Goal: Task Accomplishment & Management: Use online tool/utility

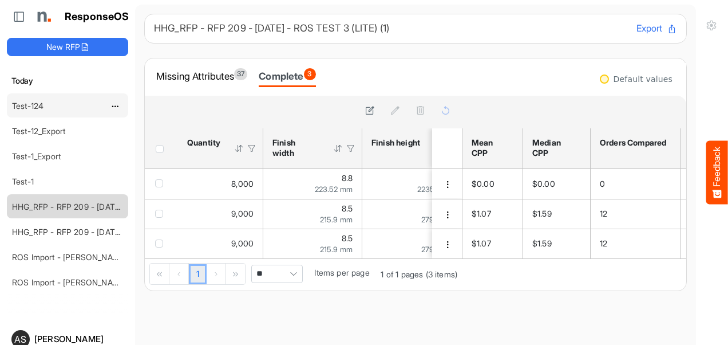
click at [52, 109] on div "Test-124" at bounding box center [58, 105] width 102 height 23
click at [191, 79] on div "Missing Attributes 37" at bounding box center [201, 76] width 91 height 16
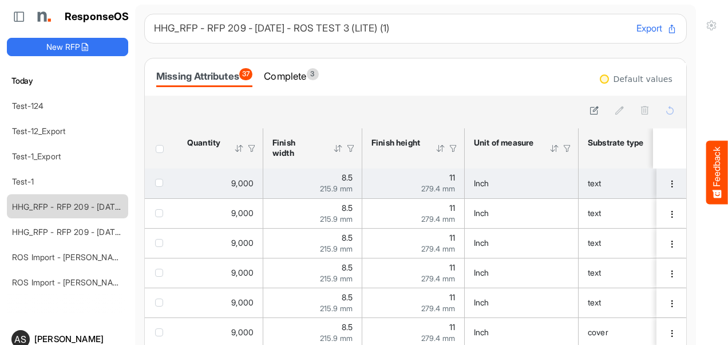
click at [618, 185] on div "text" at bounding box center [633, 183] width 91 height 13
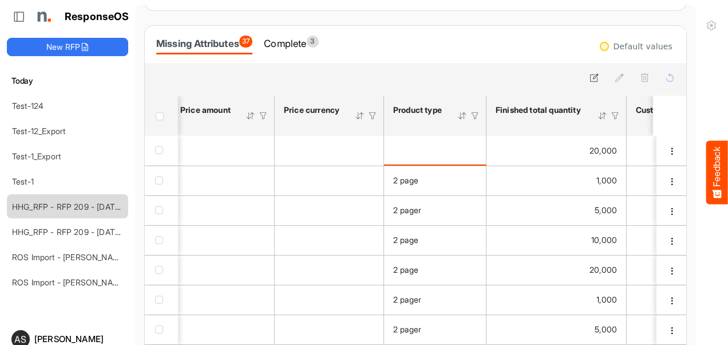
scroll to position [31, 0]
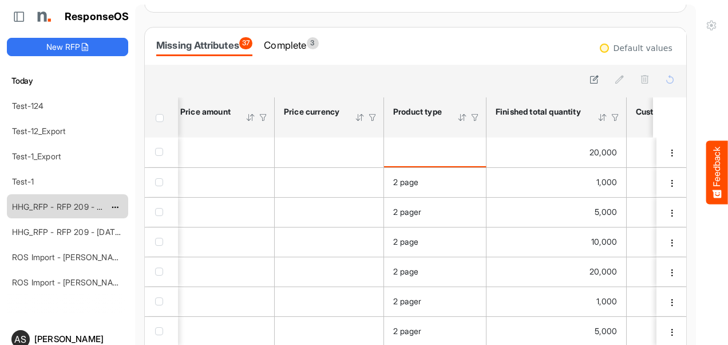
click at [68, 208] on div "HHG_RFP - RFP 209 - [DATE] - ROS TEST 3 (LITE) (1)" at bounding box center [58, 206] width 102 height 23
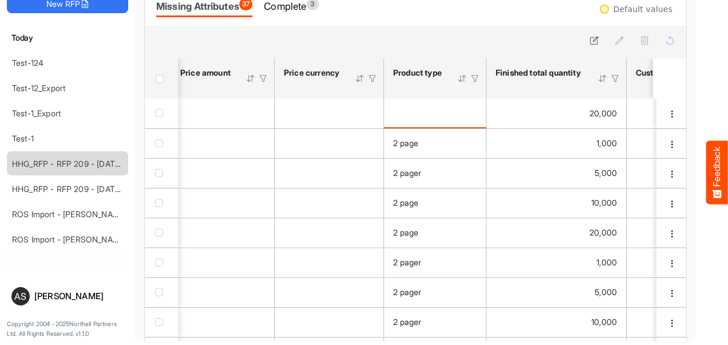
scroll to position [0, 0]
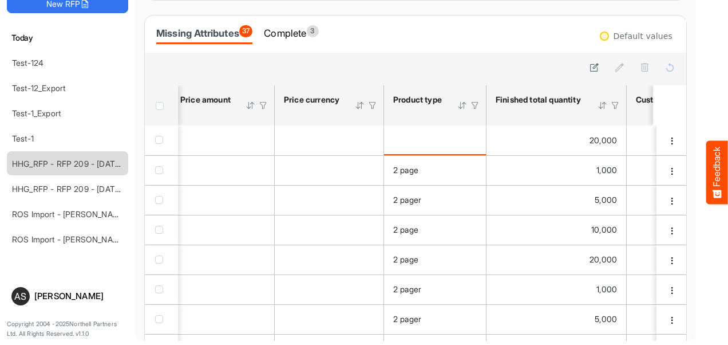
click at [427, 42] on div "Missing Attributes 37 Complete 3" at bounding box center [415, 34] width 519 height 20
click at [312, 30] on div "Complete 3" at bounding box center [291, 33] width 54 height 16
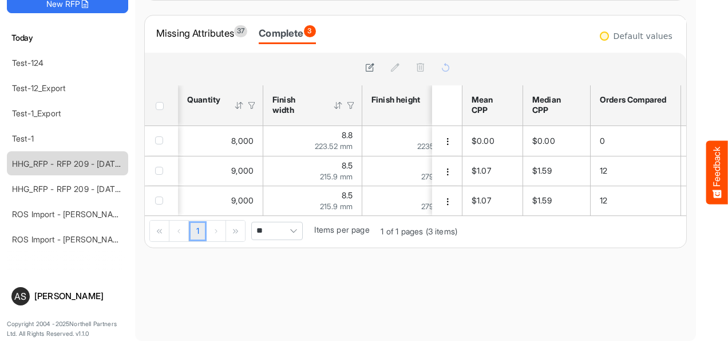
scroll to position [0, 1369]
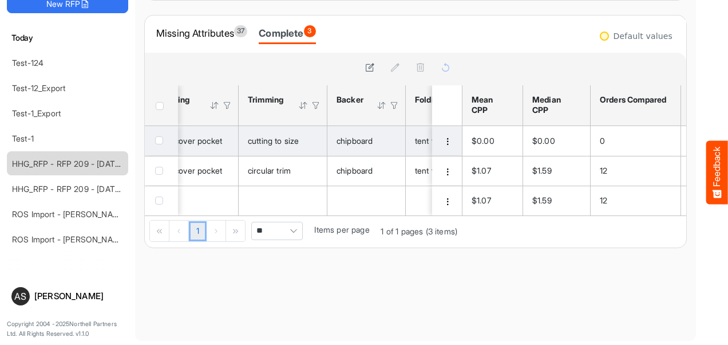
click at [383, 134] on div "chipboard" at bounding box center [367, 140] width 60 height 13
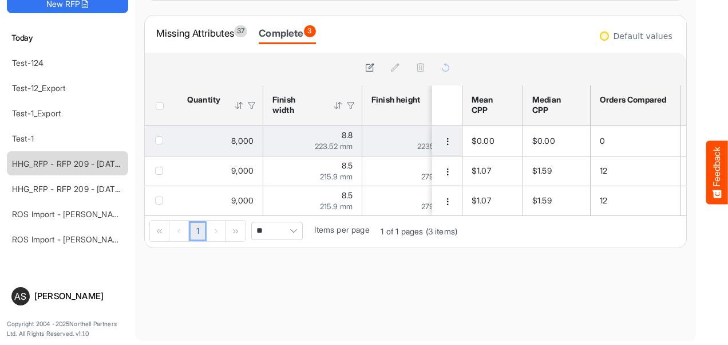
scroll to position [0, 64]
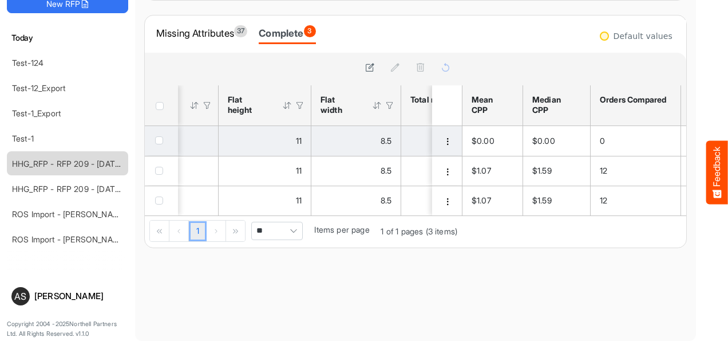
click at [383, 134] on div "8.5" at bounding box center [355, 140] width 71 height 13
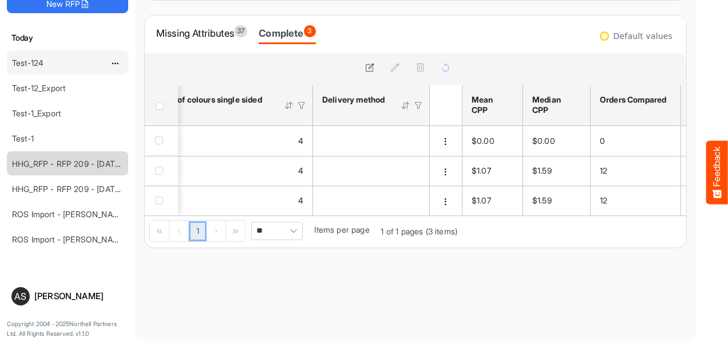
click at [27, 58] on link "Test-124" at bounding box center [27, 63] width 31 height 10
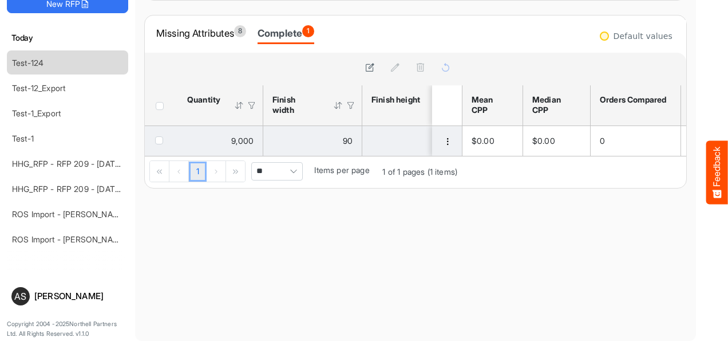
click at [310, 150] on td "90" at bounding box center [312, 141] width 99 height 30
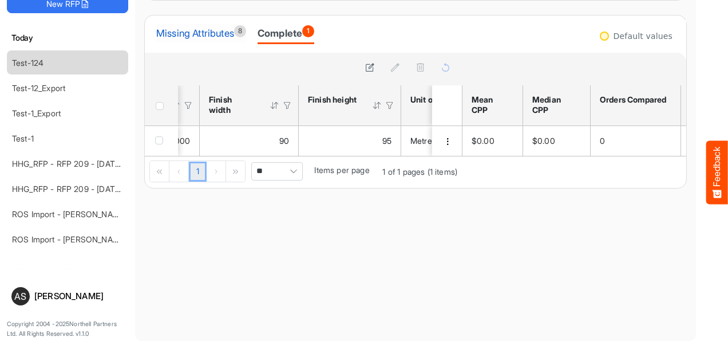
click at [166, 37] on div "Missing Attributes 8" at bounding box center [201, 33] width 90 height 16
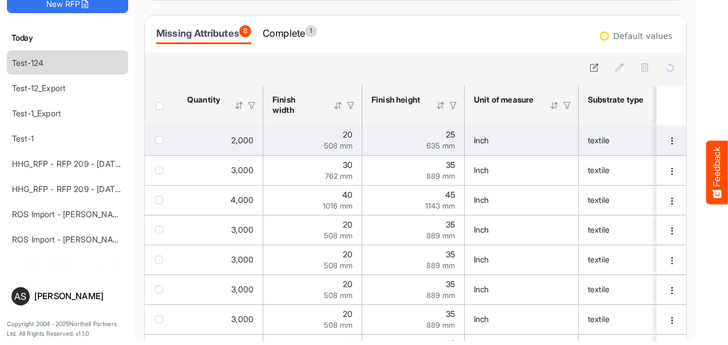
click at [503, 147] on td "Inch" at bounding box center [522, 140] width 114 height 30
click at [345, 151] on td "20 508 mm" at bounding box center [312, 140] width 99 height 30
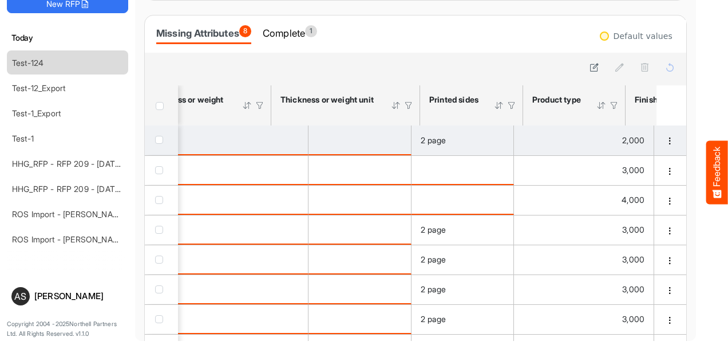
scroll to position [0, 716]
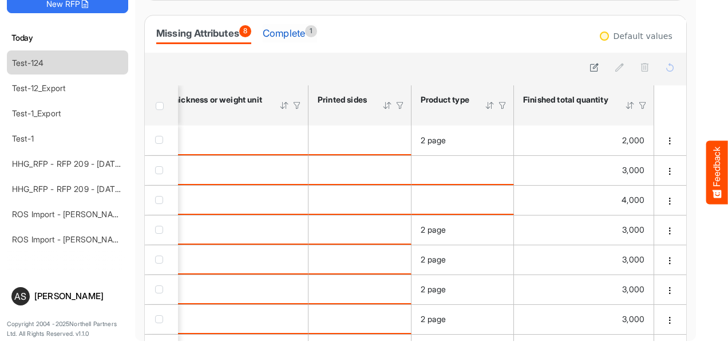
drag, startPoint x: 358, startPoint y: 140, endPoint x: 303, endPoint y: 28, distance: 124.7
click at [303, 28] on div "Complete 1" at bounding box center [290, 33] width 54 height 16
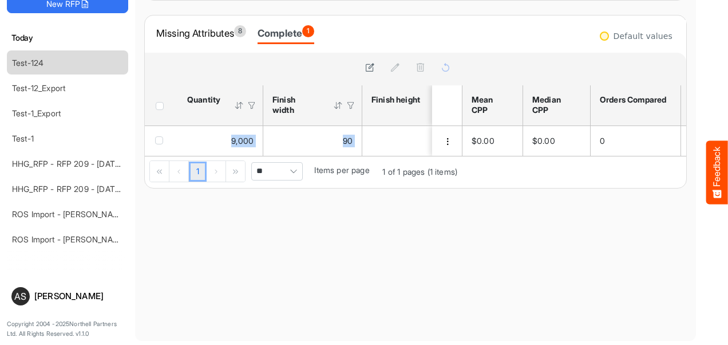
drag, startPoint x: 203, startPoint y: 158, endPoint x: 217, endPoint y: 159, distance: 14.9
click at [217, 159] on div "sfgrid0g5zixnamrj_header_table Press Enter to sort. Press Alt Down to open filt…" at bounding box center [303, 136] width 317 height 102
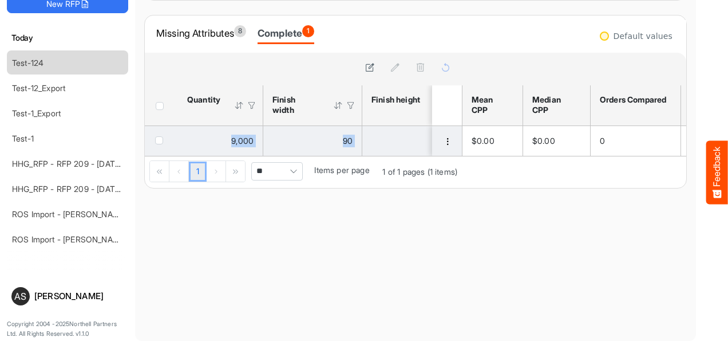
click at [385, 149] on td "95" at bounding box center [413, 141] width 102 height 30
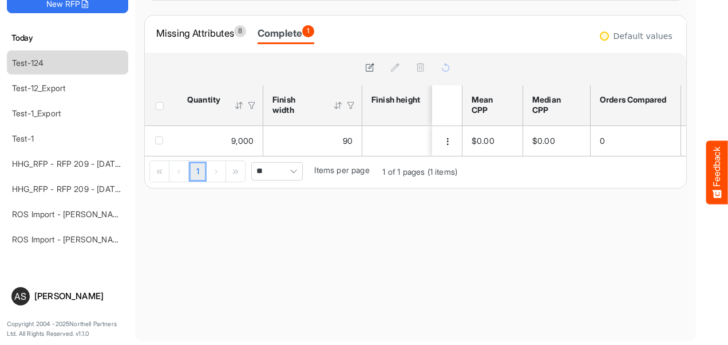
drag, startPoint x: 207, startPoint y: 155, endPoint x: 221, endPoint y: 158, distance: 14.2
click at [221, 156] on div "9,000 90 95 Metre hemp paper 80 Kilogram double sided 2 page 1,000" at bounding box center [303, 141] width 317 height 30
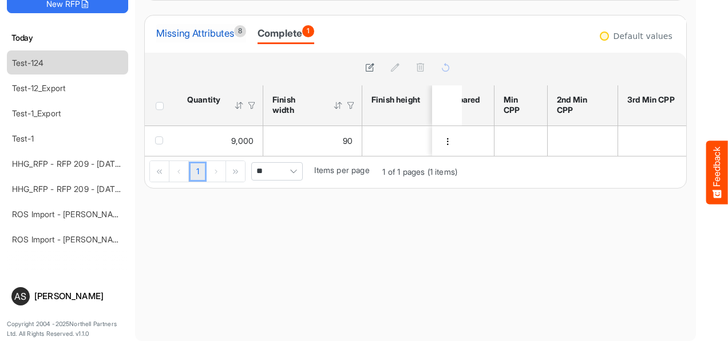
click at [176, 33] on div "Missing Attributes 8" at bounding box center [201, 33] width 90 height 16
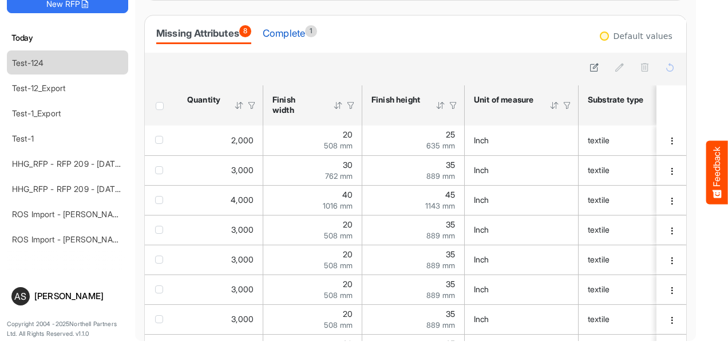
click at [295, 39] on div "Complete 1" at bounding box center [290, 33] width 54 height 16
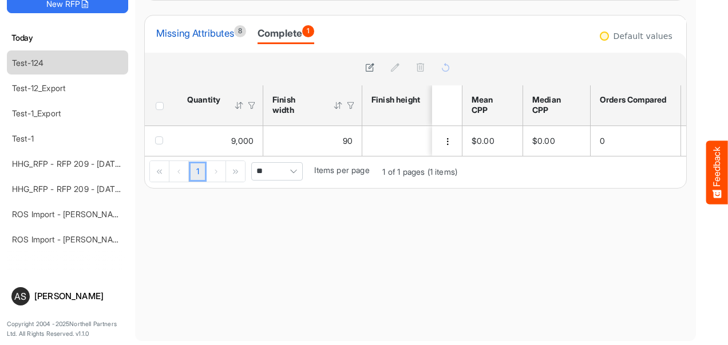
click at [173, 31] on div "Missing Attributes 8" at bounding box center [201, 33] width 90 height 16
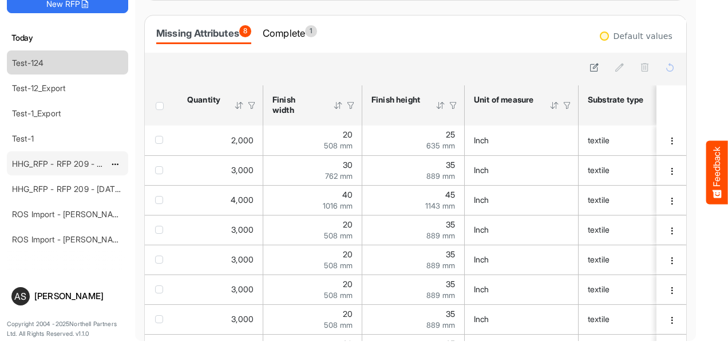
click at [101, 167] on div "HHG_RFP - RFP 209 - [DATE] - ROS TEST 3 (LITE) (1)" at bounding box center [58, 163] width 102 height 23
click at [65, 164] on link "HHG_RFP - RFP 209 - [DATE] - ROS TEST 3 (LITE) (1)" at bounding box center [111, 164] width 199 height 10
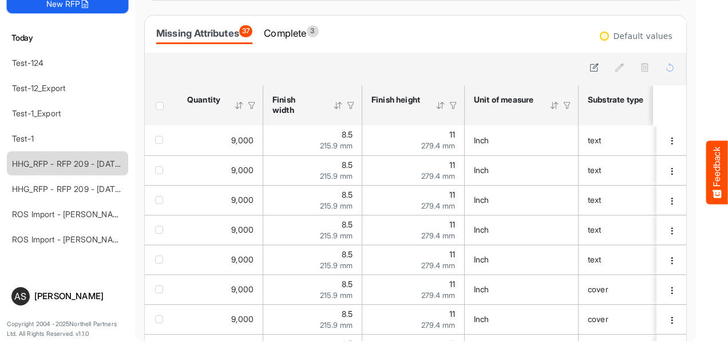
click at [115, 2] on button "New RFP" at bounding box center [67, 4] width 121 height 18
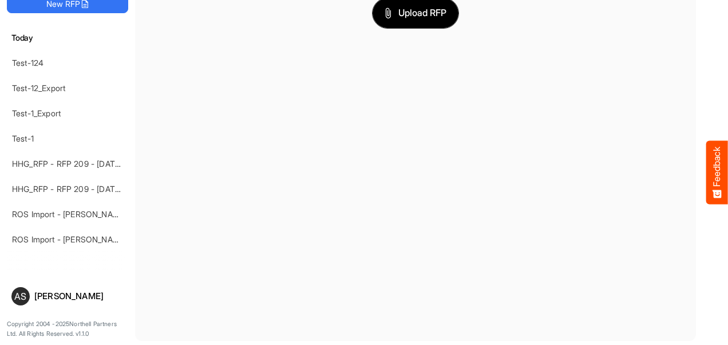
click at [402, 18] on span "Upload RFP" at bounding box center [416, 13] width 62 height 15
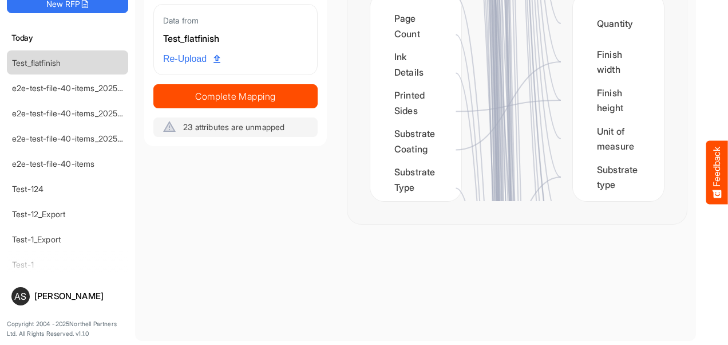
scroll to position [1754, 0]
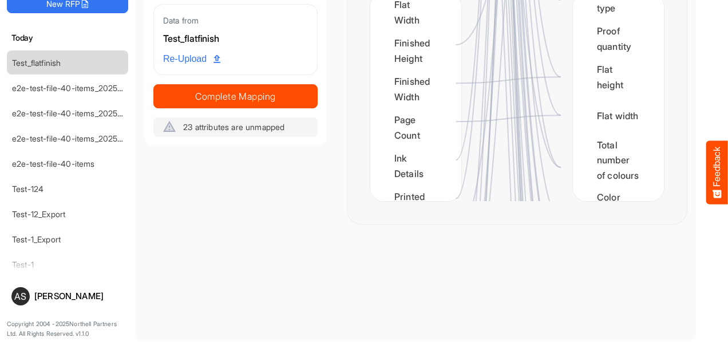
scroll to position [1886, 0]
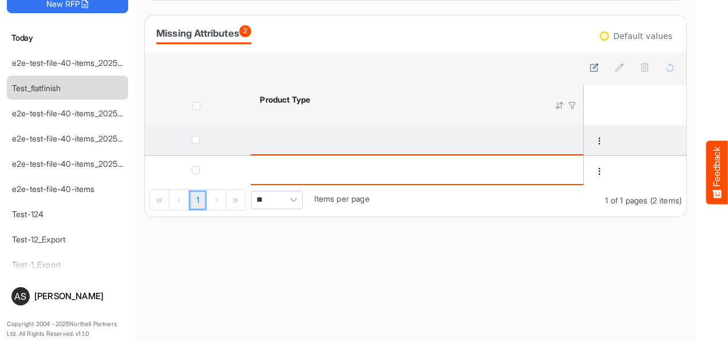
click at [303, 144] on div "is template cell Column Header httpsnorthellcomontologiesmapping-rulesproductha…" at bounding box center [417, 139] width 314 height 13
click at [491, 151] on td "is template cell Column Header httpsnorthellcomontologiesmapping-rulesproductha…" at bounding box center [417, 140] width 333 height 30
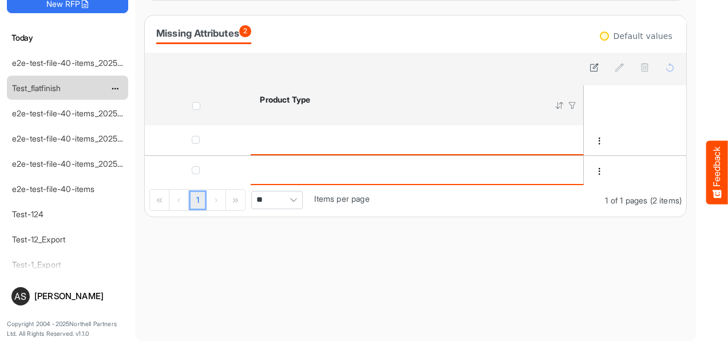
click at [71, 96] on div "Test_flatfinish" at bounding box center [58, 87] width 102 height 23
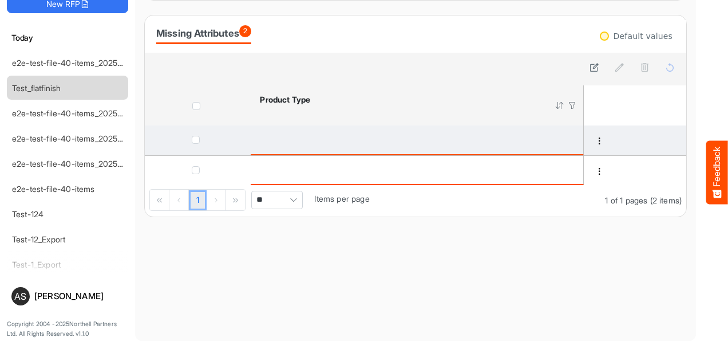
click at [281, 141] on div "is template cell Column Header httpsnorthellcomontologiesmapping-rulesproductha…" at bounding box center [417, 139] width 314 height 13
click at [501, 140] on div "is template cell Column Header httpsnorthellcomontologiesmapping-rulesproductha…" at bounding box center [417, 139] width 314 height 13
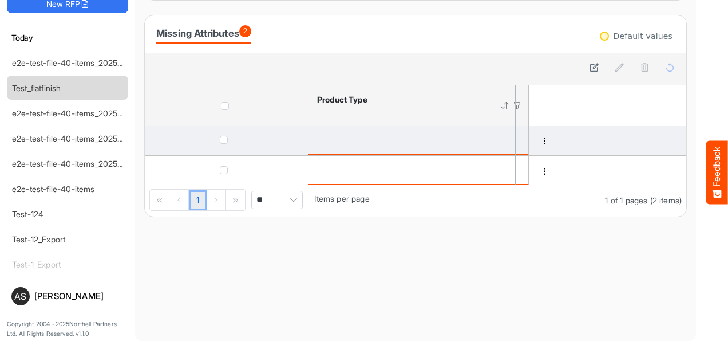
drag, startPoint x: 568, startPoint y: 94, endPoint x: 395, endPoint y: 128, distance: 176.1
click at [386, 128] on div "sfgridbppytuejvfl_header_table Press Enter to sort. Press Alt Down to open filt…" at bounding box center [415, 150] width 541 height 131
drag, startPoint x: 516, startPoint y: 116, endPoint x: 563, endPoint y: 130, distance: 49.1
click at [563, 130] on div "sfgridbppytuejvfl_header_table Press Enter to sort. Press Alt Down to open filt…" at bounding box center [415, 150] width 541 height 131
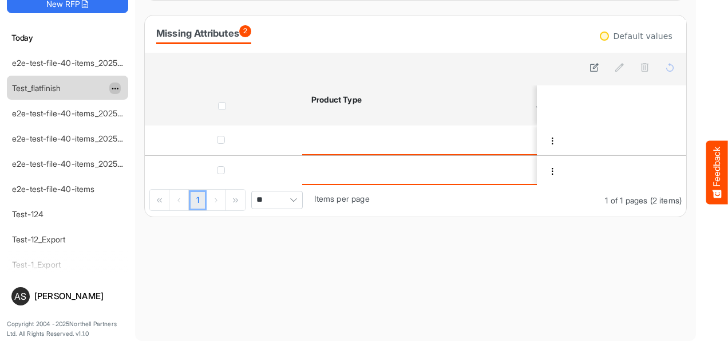
click at [112, 85] on span "dropdownbutton" at bounding box center [114, 89] width 6 height 8
click at [130, 121] on li "Delete" at bounding box center [143, 121] width 69 height 17
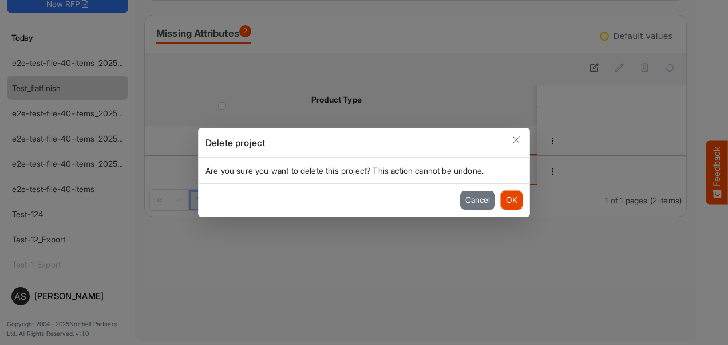
click at [508, 200] on button "OK" at bounding box center [512, 200] width 22 height 18
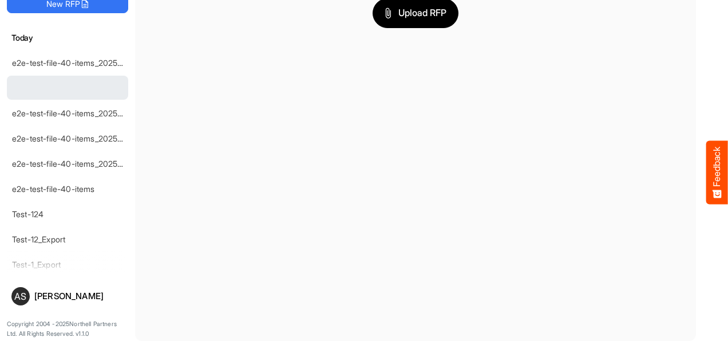
click at [508, 200] on main "Upload RFP" at bounding box center [415, 151] width 561 height 379
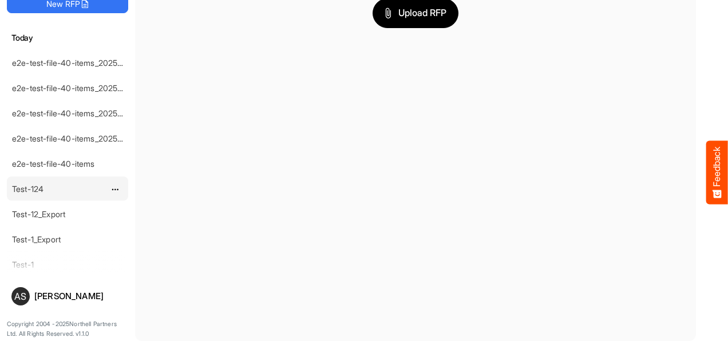
click at [40, 188] on link "Test-124" at bounding box center [27, 189] width 31 height 10
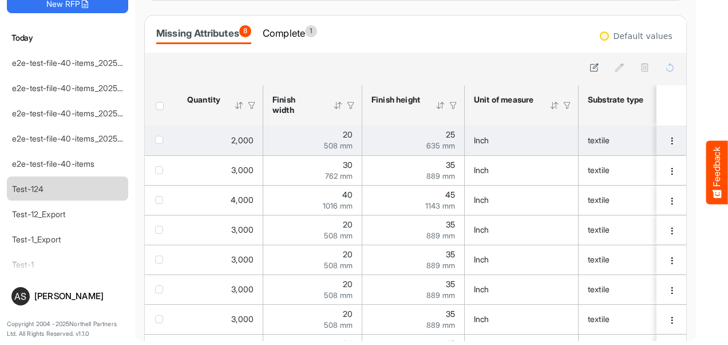
scroll to position [2178, 0]
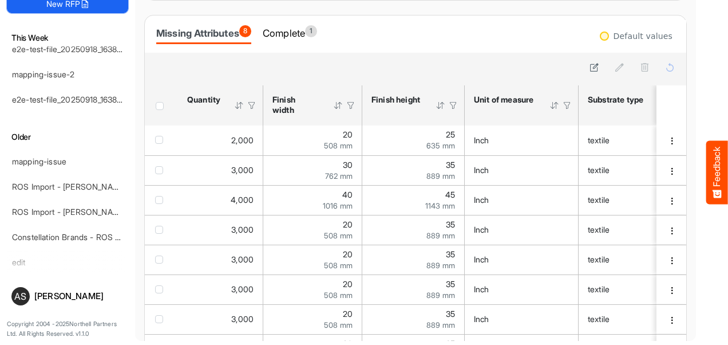
click at [62, 8] on button "New RFP" at bounding box center [67, 4] width 121 height 18
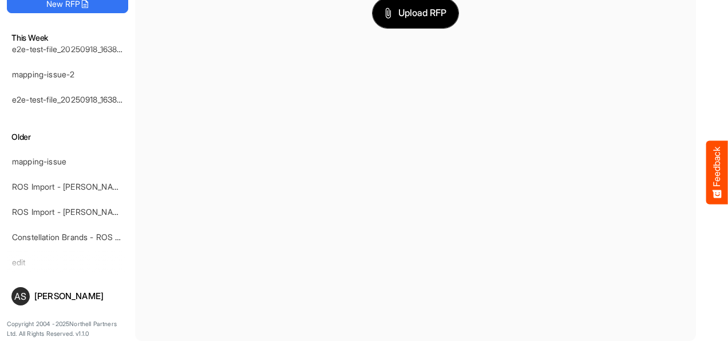
click at [403, 18] on span "Upload RFP" at bounding box center [416, 13] width 62 height 15
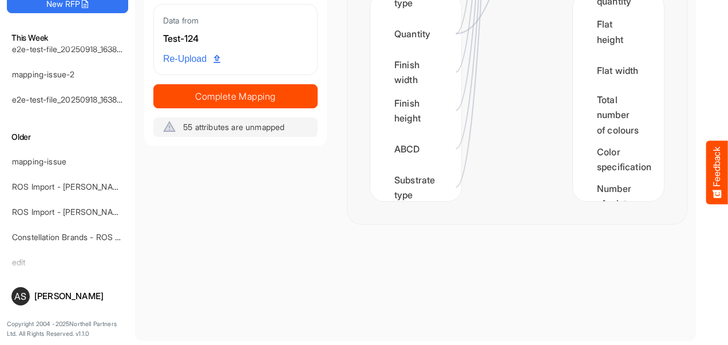
scroll to position [1931, 0]
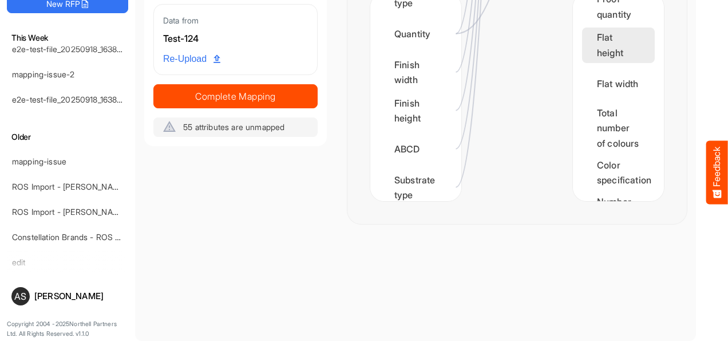
click at [588, 48] on div "Flat height" at bounding box center [618, 44] width 73 height 35
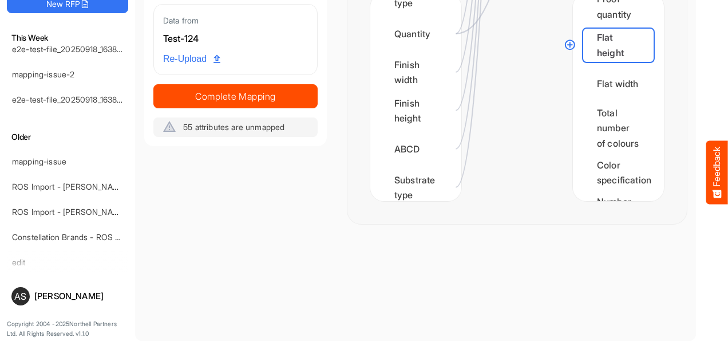
click at [570, 42] on circle at bounding box center [570, 45] width 14 height 14
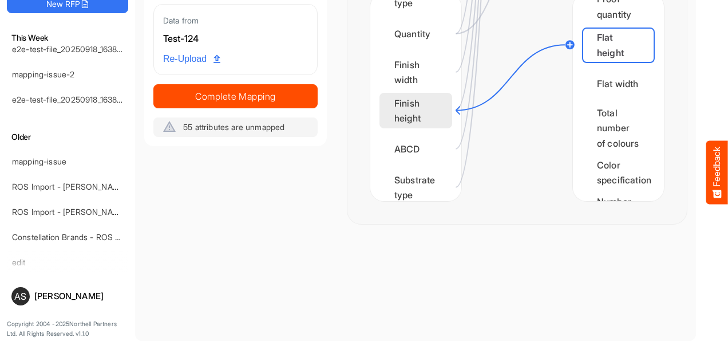
click at [441, 106] on div "Finish height" at bounding box center [415, 110] width 73 height 35
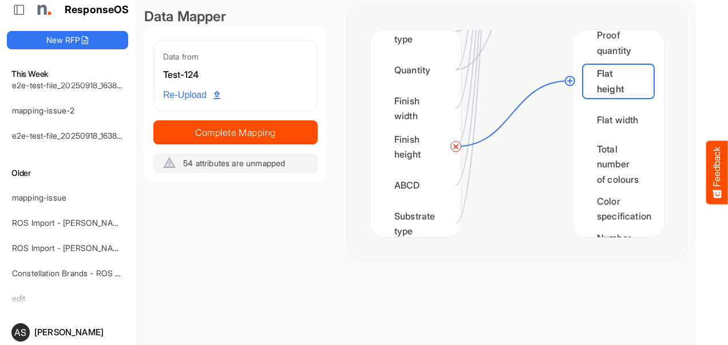
scroll to position [0, 0]
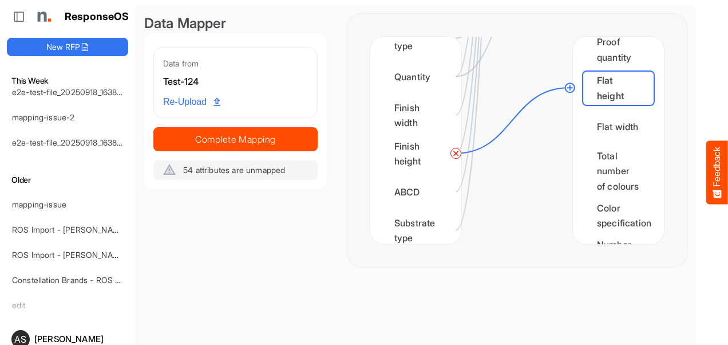
click at [513, 229] on div at bounding box center [517, 140] width 112 height 207
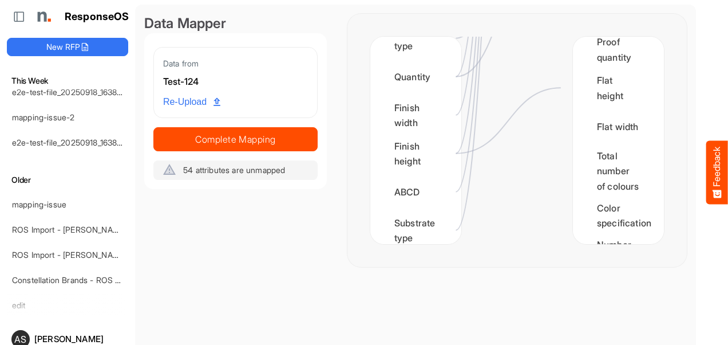
click at [507, 122] on icon at bounding box center [508, 120] width 105 height 65
click at [531, 100] on icon at bounding box center [508, 120] width 105 height 65
click at [559, 88] on icon at bounding box center [508, 120] width 105 height 65
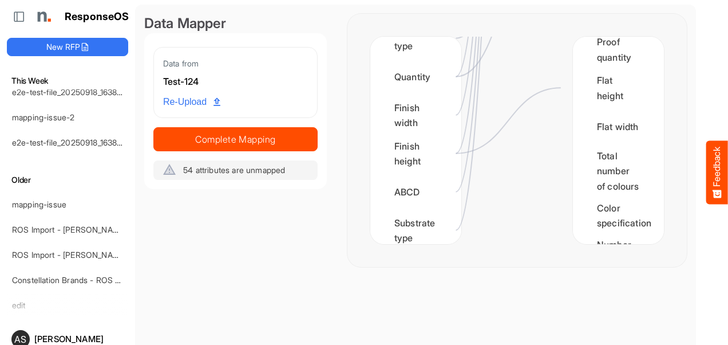
click at [559, 88] on icon at bounding box center [508, 120] width 105 height 65
click at [597, 76] on div "Flat height" at bounding box center [618, 87] width 73 height 35
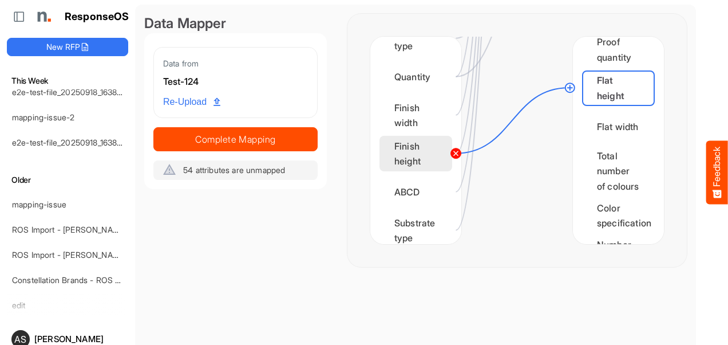
click at [454, 154] on circle at bounding box center [456, 154] width 14 height 14
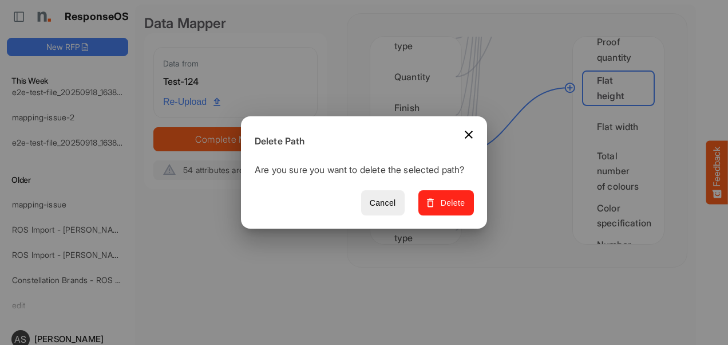
click at [441, 209] on span "Delete" at bounding box center [446, 203] width 38 height 14
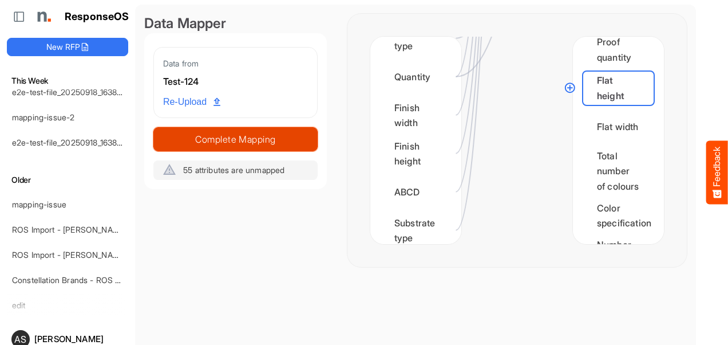
click at [227, 145] on span "Complete Mapping" at bounding box center [235, 139] width 163 height 16
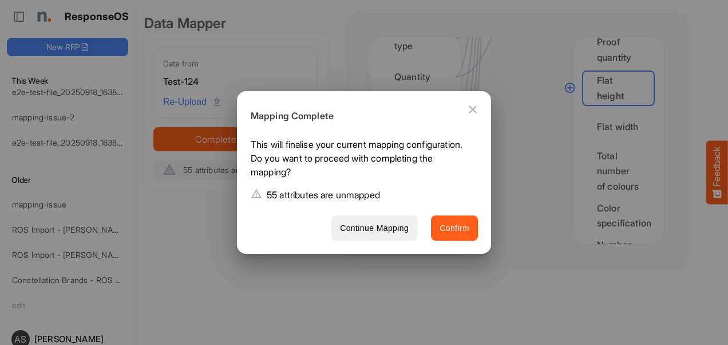
click at [453, 232] on span "Confirm" at bounding box center [455, 228] width 30 height 14
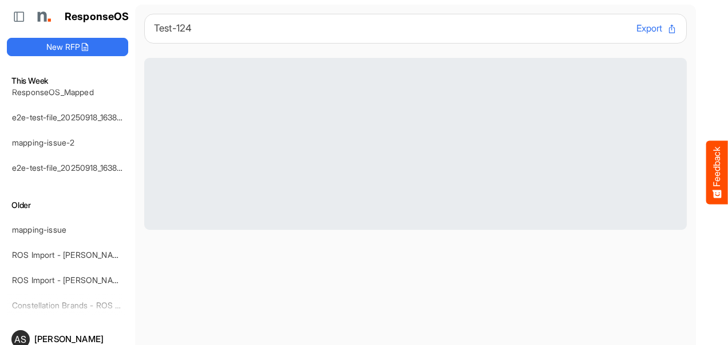
scroll to position [2202, 0]
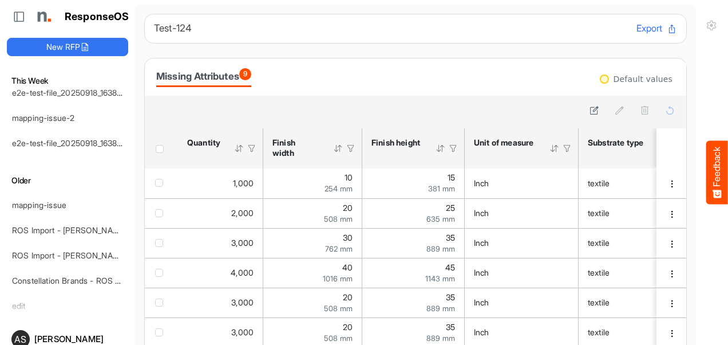
click at [354, 65] on div "Missing Attributes 9" at bounding box center [415, 76] width 541 height 37
click at [470, 64] on div "Missing Attributes 9" at bounding box center [415, 76] width 541 height 37
click at [459, 110] on div at bounding box center [415, 110] width 524 height 16
click at [54, 50] on button "New RFP" at bounding box center [67, 47] width 121 height 18
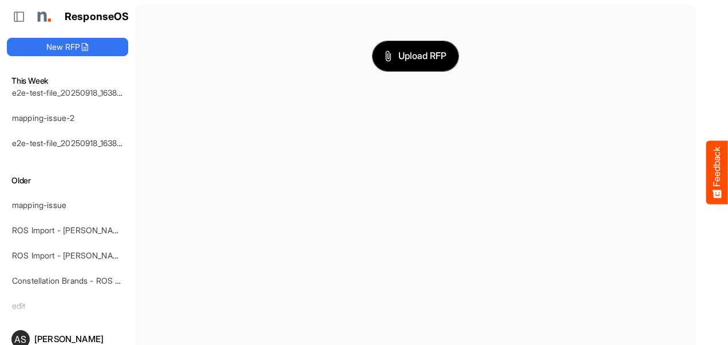
click at [405, 45] on button "Upload RFP" at bounding box center [416, 56] width 86 height 30
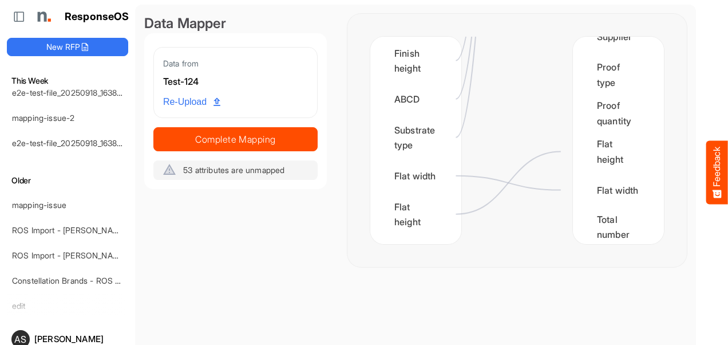
scroll to position [1886, 0]
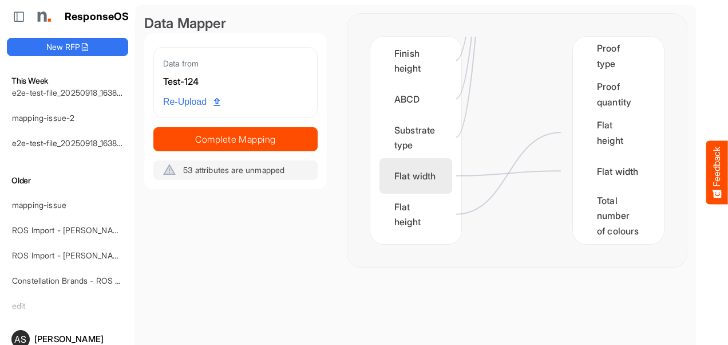
click at [413, 190] on div "Flat width" at bounding box center [415, 175] width 73 height 35
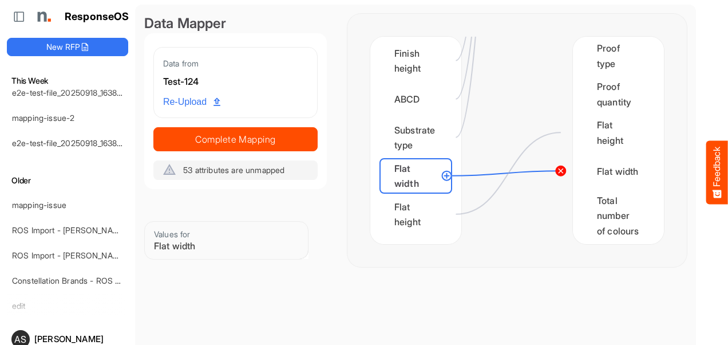
click at [564, 175] on circle at bounding box center [561, 171] width 14 height 14
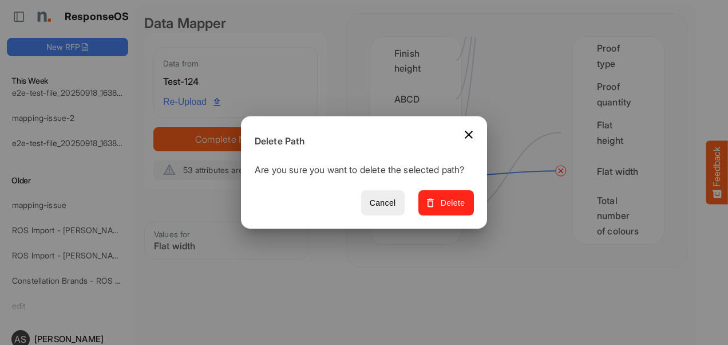
click at [452, 210] on span "Delete" at bounding box center [446, 203] width 38 height 14
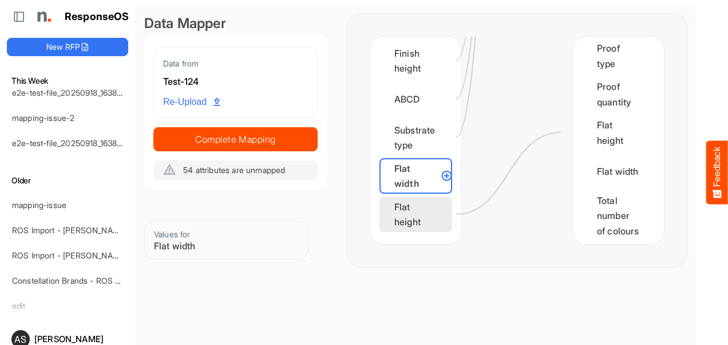
click at [414, 211] on div "Flat height" at bounding box center [415, 213] width 73 height 35
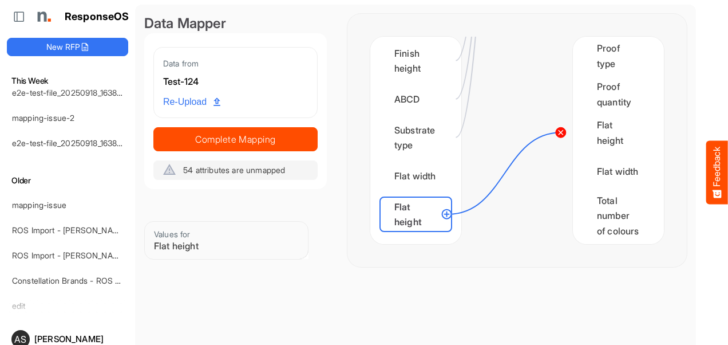
click at [564, 126] on circle at bounding box center [561, 132] width 14 height 14
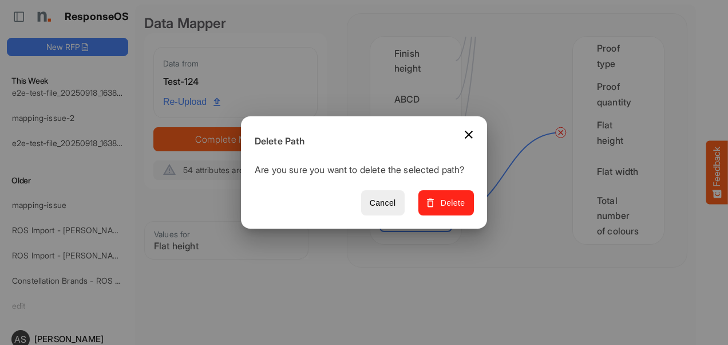
click at [454, 205] on span "Delete" at bounding box center [446, 203] width 38 height 14
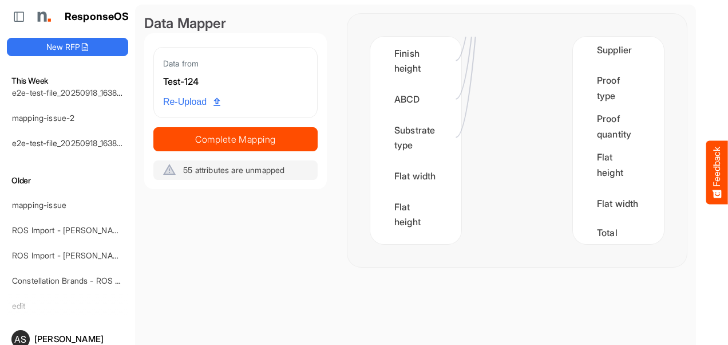
scroll to position [1900, 0]
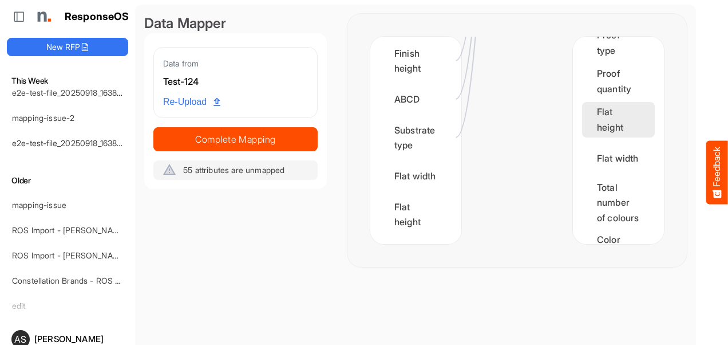
click at [591, 115] on div "Flat height" at bounding box center [618, 119] width 73 height 35
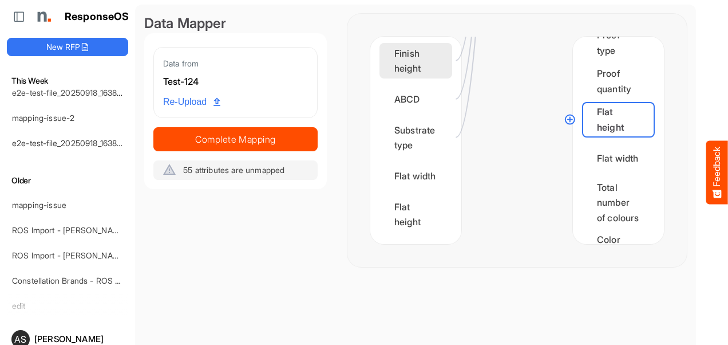
click at [402, 64] on div "Finish height" at bounding box center [415, 60] width 73 height 35
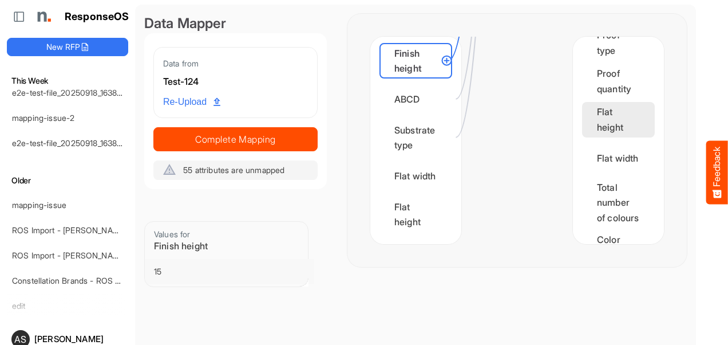
click at [598, 105] on div "Flat height" at bounding box center [618, 119] width 73 height 35
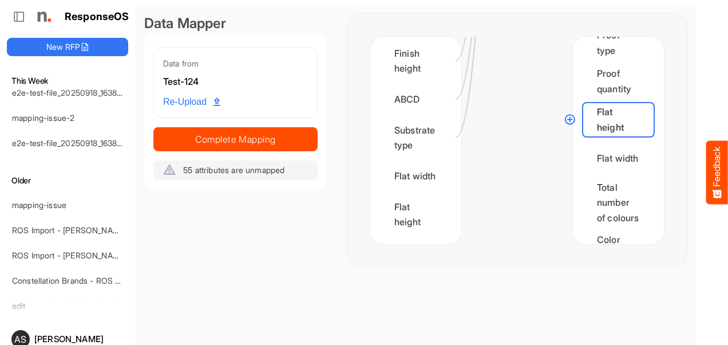
click at [571, 118] on circle at bounding box center [570, 120] width 14 height 14
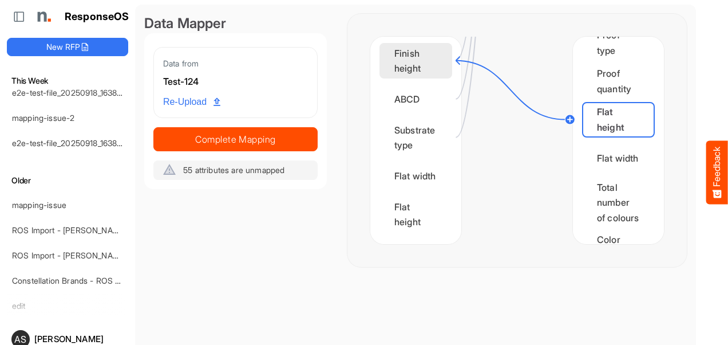
click at [416, 62] on div "Finish height" at bounding box center [415, 60] width 73 height 35
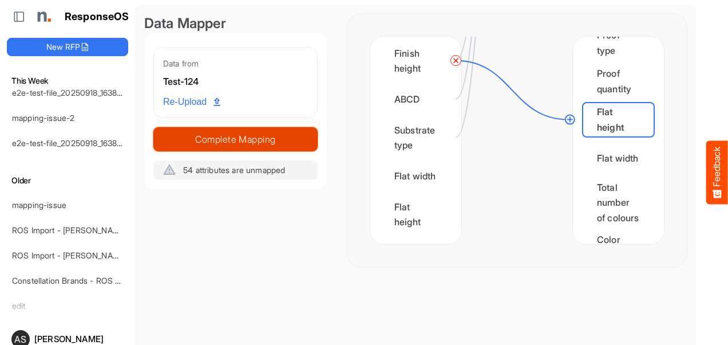
click at [228, 135] on span "Complete Mapping" at bounding box center [235, 139] width 163 height 16
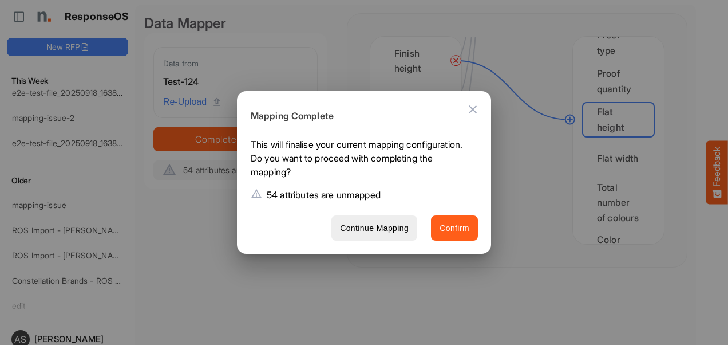
click at [456, 223] on span "Confirm" at bounding box center [455, 228] width 30 height 14
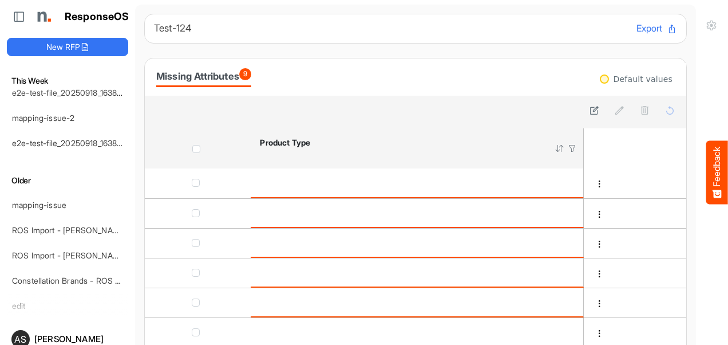
click at [198, 73] on div "Missing Attributes 9" at bounding box center [203, 76] width 95 height 16
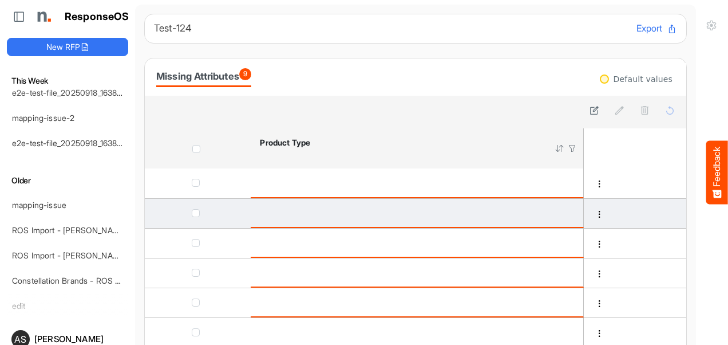
click at [193, 212] on span "checkbox" at bounding box center [196, 213] width 8 height 8
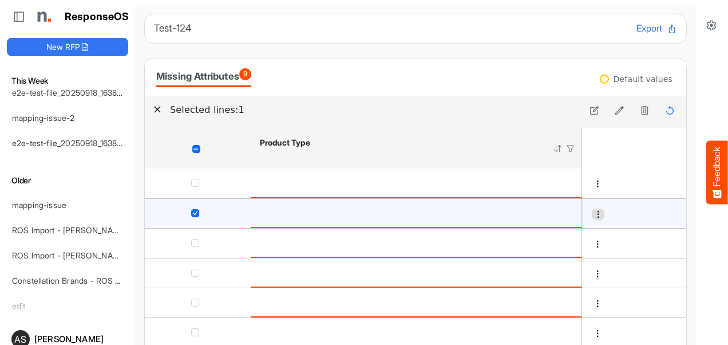
click at [594, 214] on span "dropdownbutton" at bounding box center [598, 214] width 8 height 8
click at [606, 232] on li "Edit" at bounding box center [612, 231] width 69 height 17
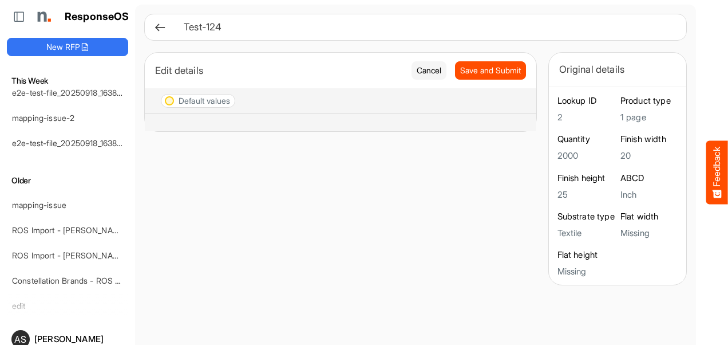
click at [159, 26] on icon at bounding box center [160, 27] width 12 height 12
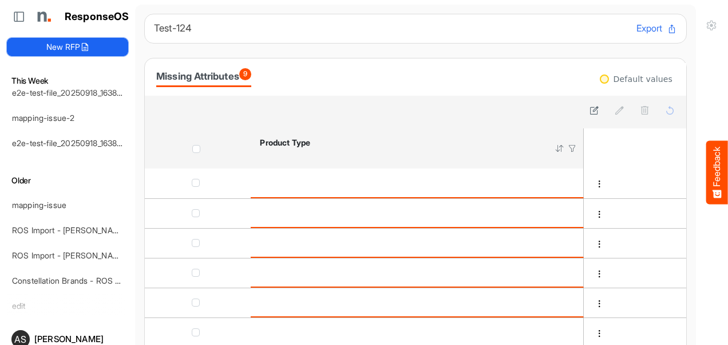
click at [81, 52] on button "New RFP" at bounding box center [67, 47] width 121 height 18
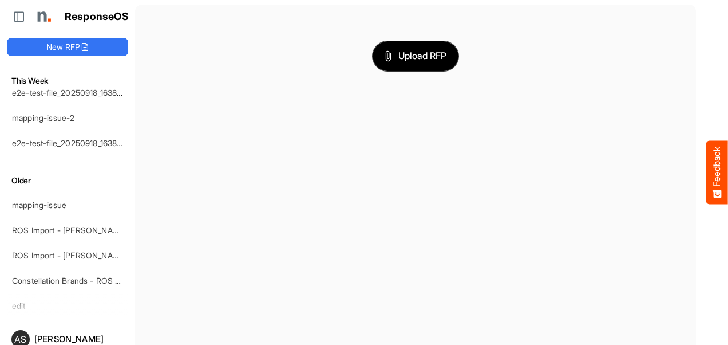
click at [417, 57] on span "Upload RFP" at bounding box center [416, 56] width 62 height 15
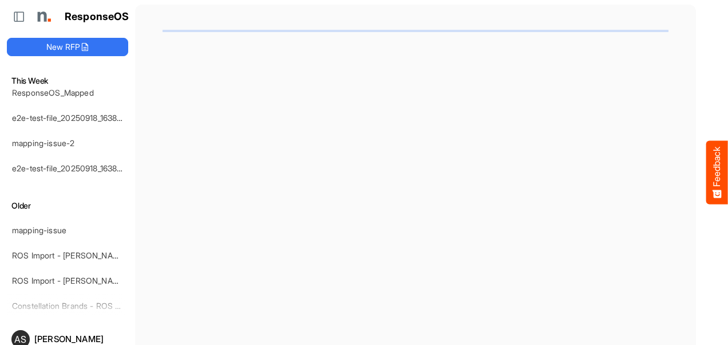
scroll to position [2252, 0]
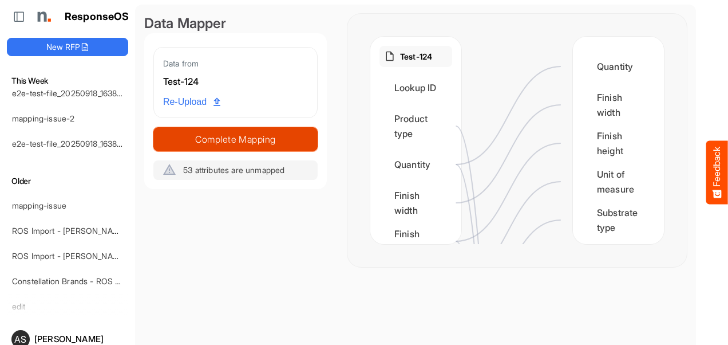
click at [215, 138] on span "Complete Mapping" at bounding box center [235, 139] width 163 height 16
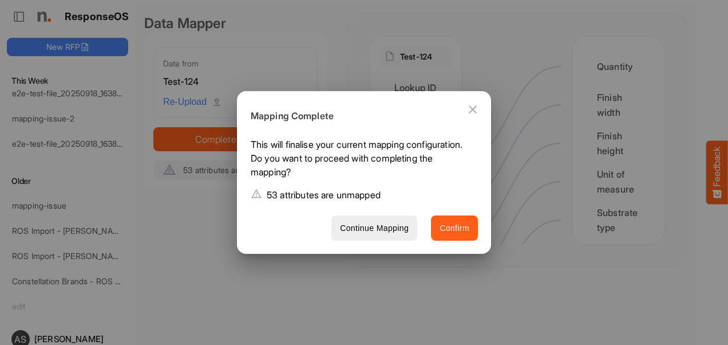
click at [450, 230] on span "Confirm" at bounding box center [455, 228] width 30 height 14
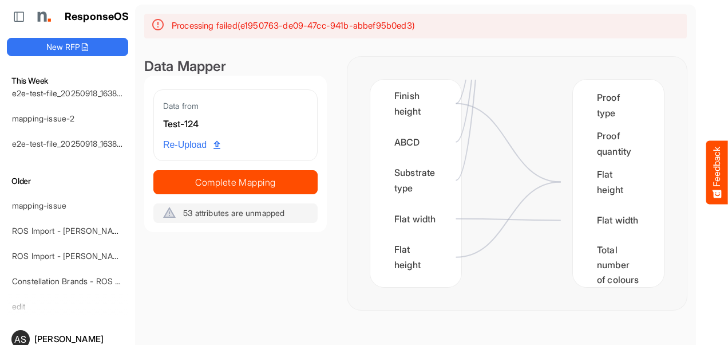
scroll to position [1873, 0]
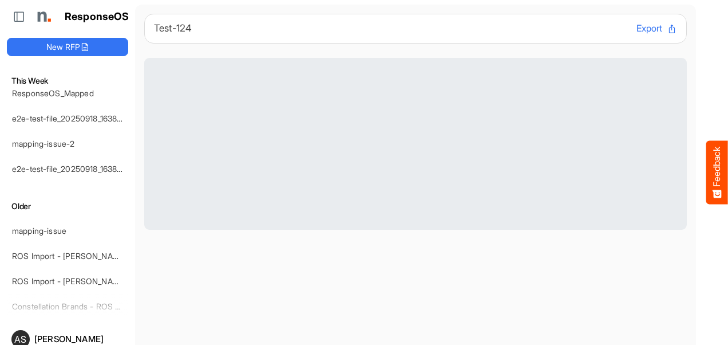
scroll to position [2277, 0]
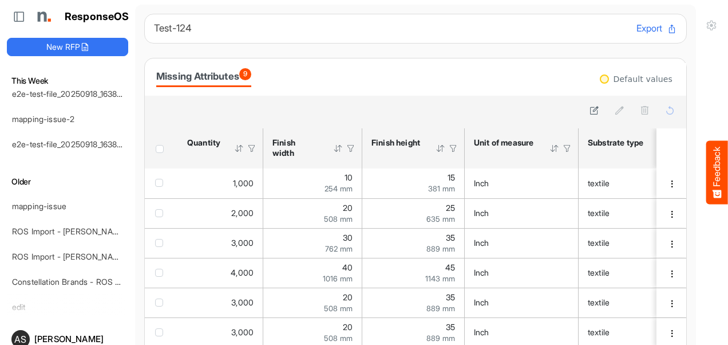
click at [725, 180] on button "Feedback" at bounding box center [717, 173] width 22 height 64
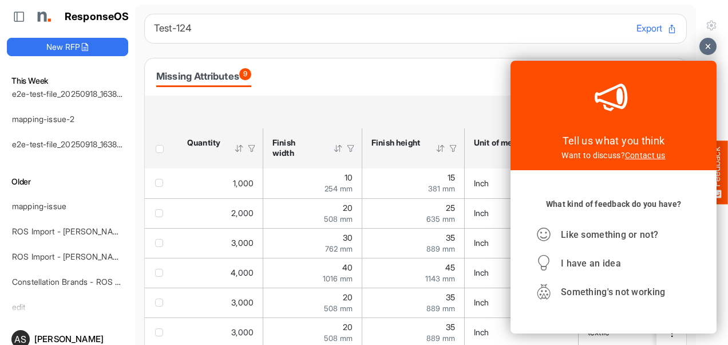
scroll to position [0, 0]
click at [707, 51] on div at bounding box center [707, 46] width 17 height 17
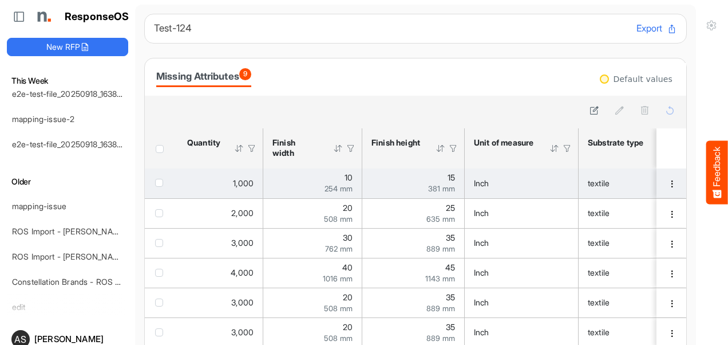
click at [299, 172] on td "10 254 mm" at bounding box center [312, 183] width 99 height 30
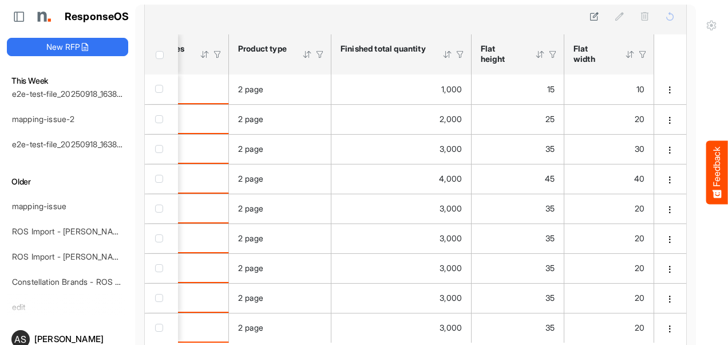
scroll to position [97, 0]
click at [114, 39] on button "New RFP" at bounding box center [67, 47] width 121 height 18
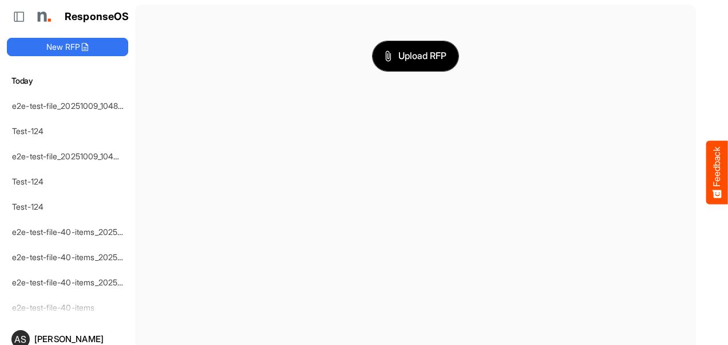
click at [385, 62] on span "Upload RFP" at bounding box center [416, 56] width 62 height 15
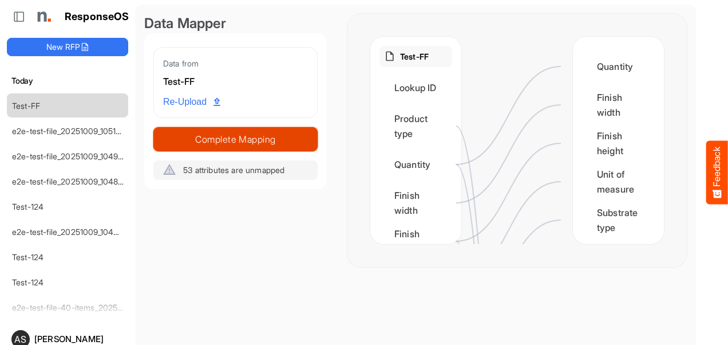
click at [248, 145] on span "Complete Mapping" at bounding box center [235, 139] width 163 height 16
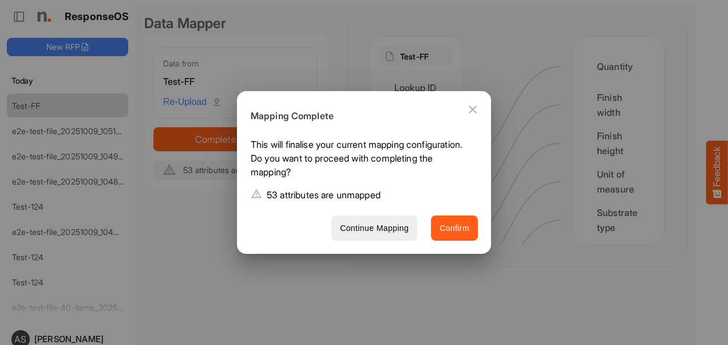
click at [433, 228] on button "Confirm" at bounding box center [454, 228] width 47 height 26
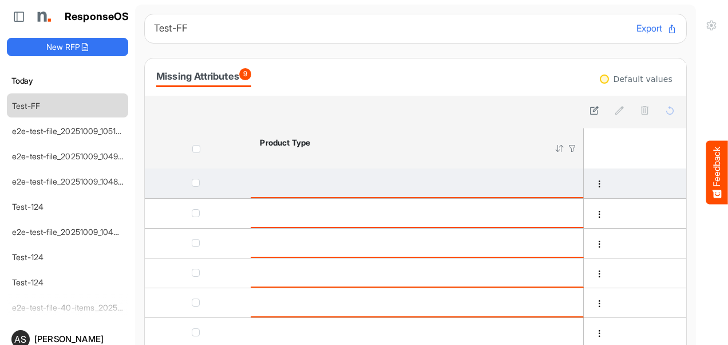
click at [269, 183] on div "is template cell Column Header httpsnorthellcomontologiesmapping-rulesproductha…" at bounding box center [417, 182] width 314 height 13
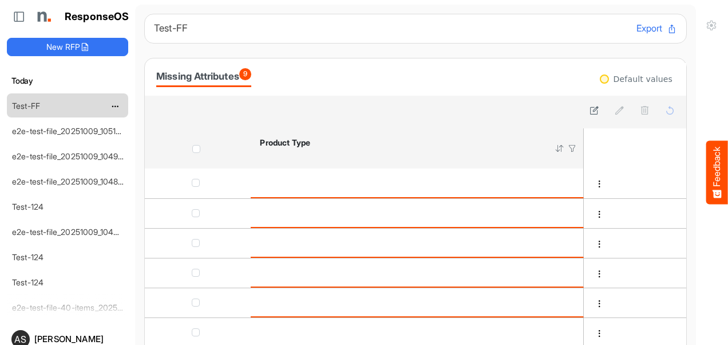
click at [50, 108] on div "Test-FF" at bounding box center [58, 105] width 102 height 23
click at [52, 130] on link "e2e-test-file_20251009_105129" at bounding box center [68, 131] width 113 height 10
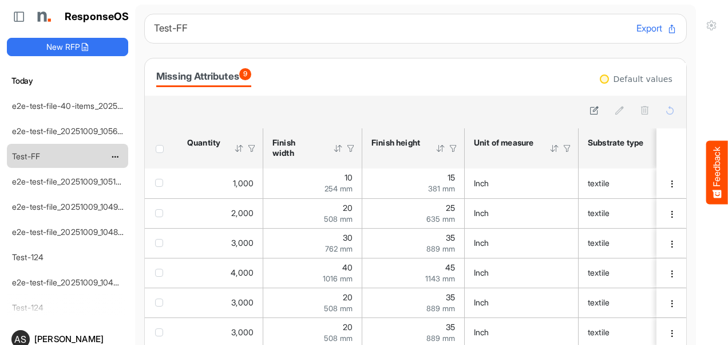
click at [76, 157] on div "Test-FF" at bounding box center [58, 155] width 102 height 23
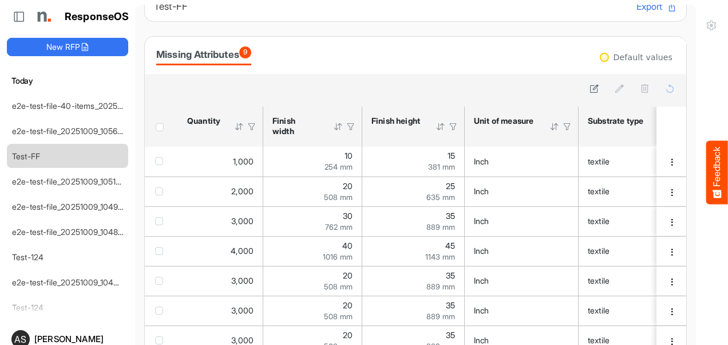
scroll to position [22, 0]
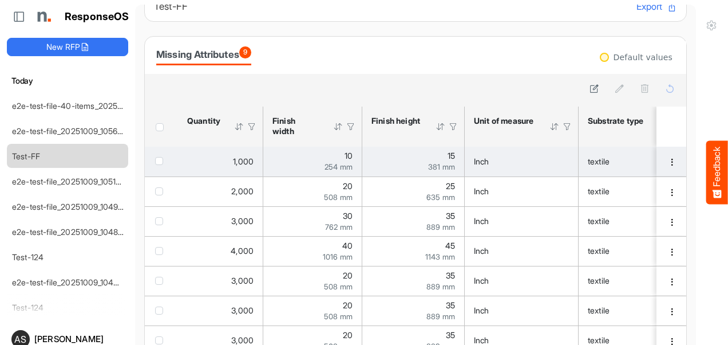
click at [330, 165] on span "254 mm" at bounding box center [339, 166] width 28 height 9
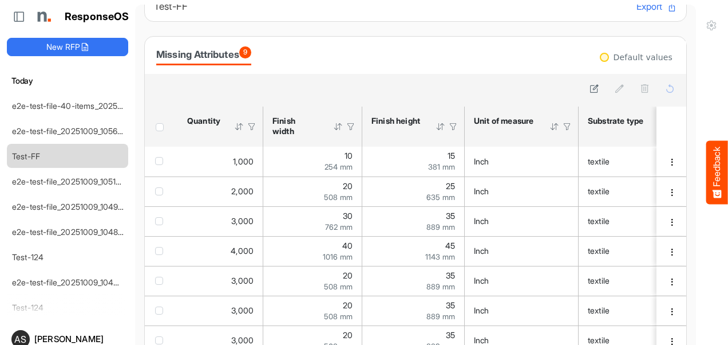
click at [417, 78] on div at bounding box center [415, 90] width 541 height 33
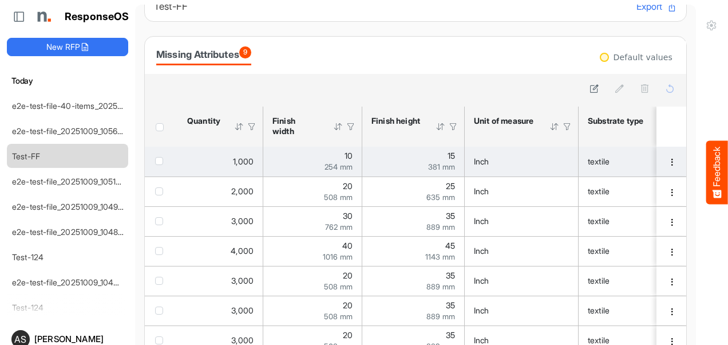
click at [507, 155] on div "Inch" at bounding box center [521, 161] width 95 height 13
click at [410, 164] on div "381 mm" at bounding box center [413, 167] width 84 height 8
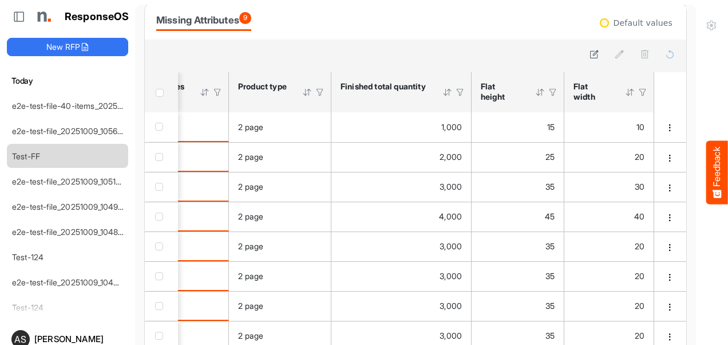
scroll to position [57, 0]
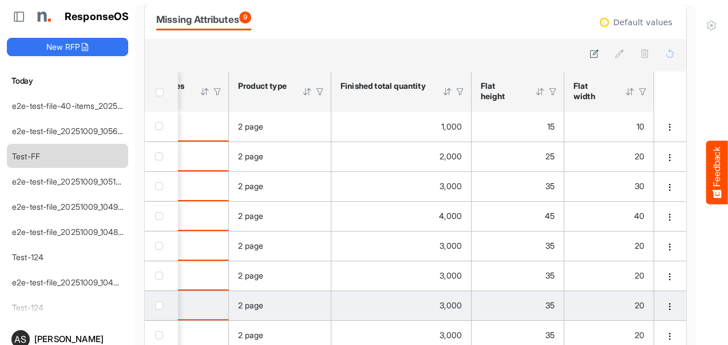
click at [564, 292] on td "20" at bounding box center [609, 305] width 90 height 30
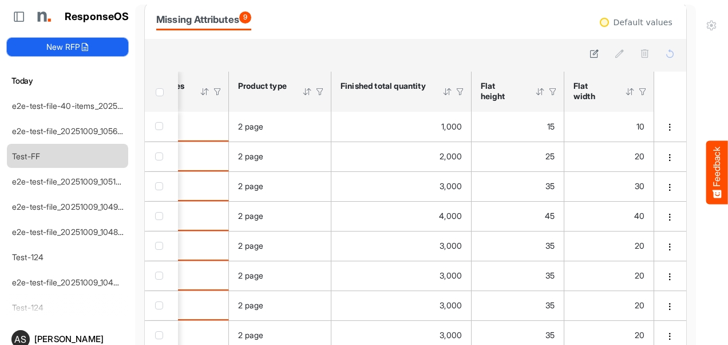
click at [77, 42] on button "New RFP" at bounding box center [67, 47] width 121 height 18
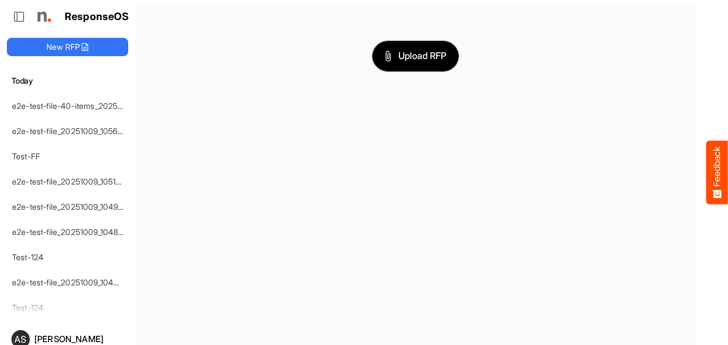
click at [385, 60] on span "Upload RFP" at bounding box center [416, 56] width 62 height 15
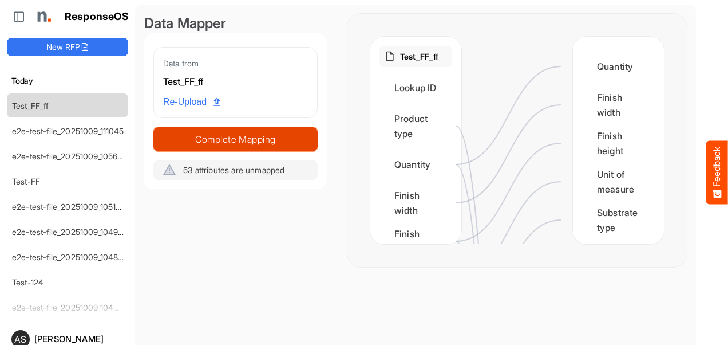
click at [271, 144] on span "Complete Mapping" at bounding box center [235, 139] width 163 height 16
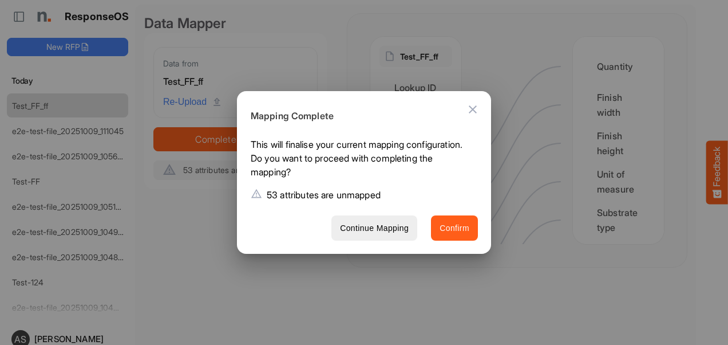
click at [446, 229] on span "Confirm" at bounding box center [455, 228] width 30 height 14
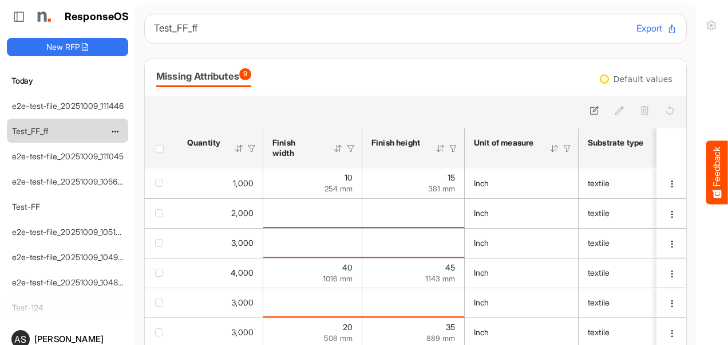
click at [61, 131] on div "Test_FF_ff" at bounding box center [58, 130] width 102 height 23
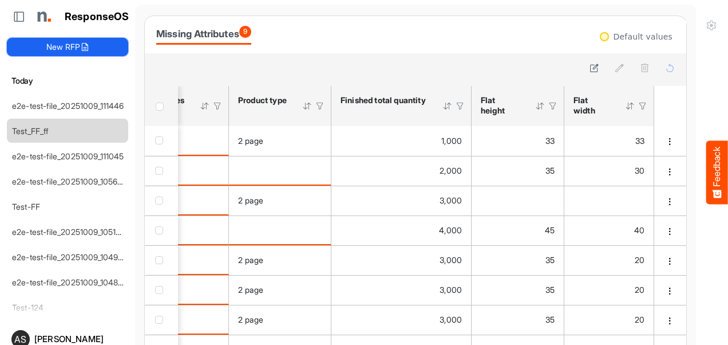
click at [85, 42] on icon at bounding box center [84, 46] width 9 height 9
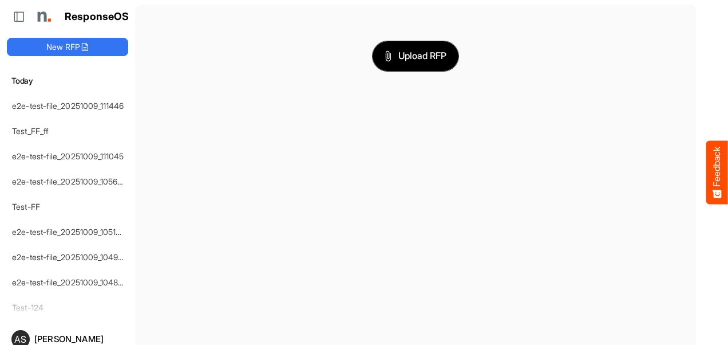
click at [382, 61] on icon "button" at bounding box center [387, 55] width 11 height 11
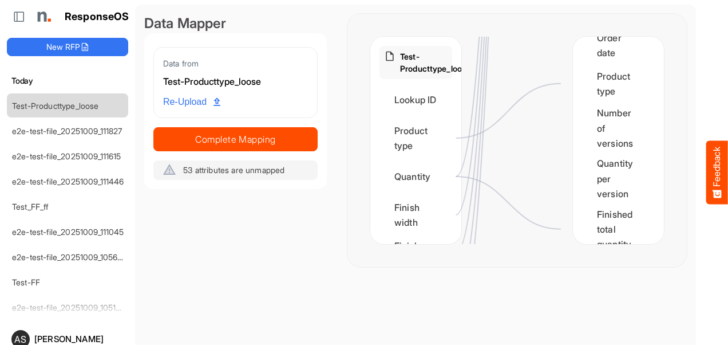
scroll to position [1618, 0]
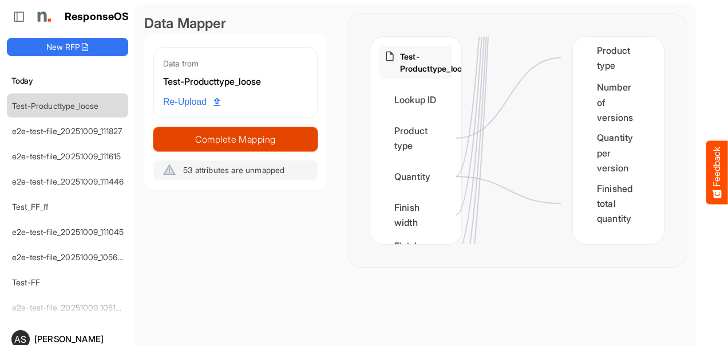
click at [258, 141] on span "Complete Mapping" at bounding box center [235, 139] width 163 height 16
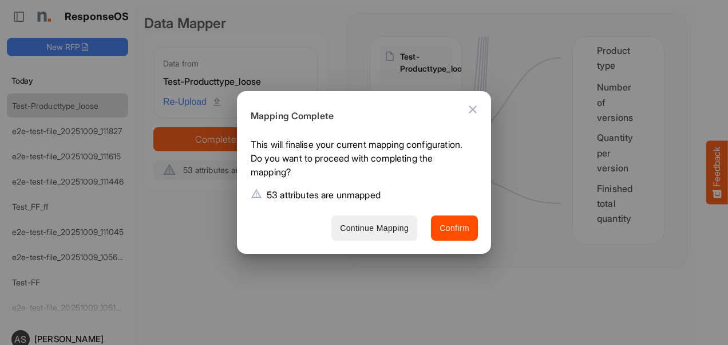
click at [398, 229] on span "Continue Mapping" at bounding box center [374, 228] width 69 height 14
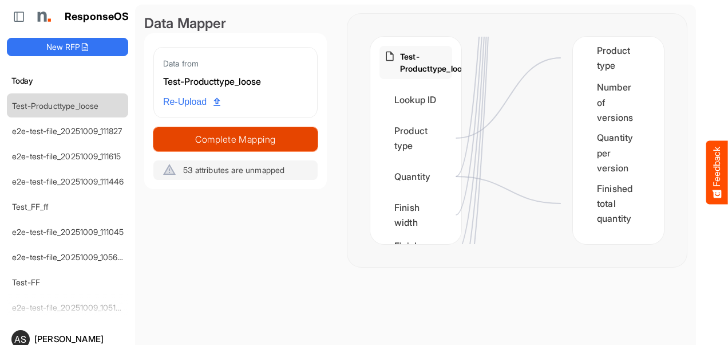
click at [247, 139] on span "Complete Mapping" at bounding box center [235, 139] width 163 height 16
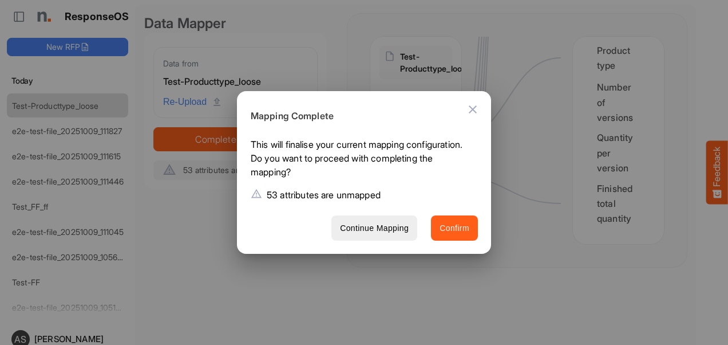
click at [437, 224] on button "Confirm" at bounding box center [454, 228] width 47 height 26
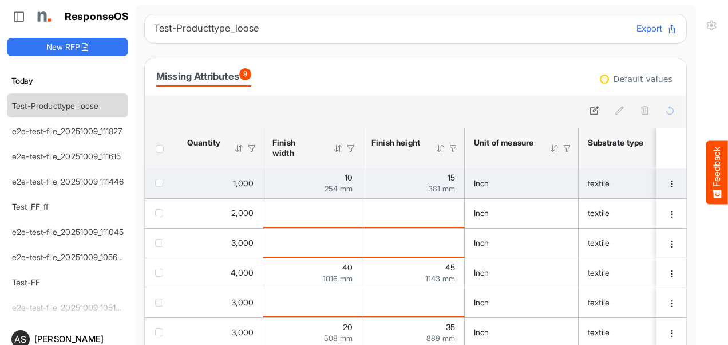
click at [208, 186] on div "1,000" at bounding box center [220, 183] width 66 height 13
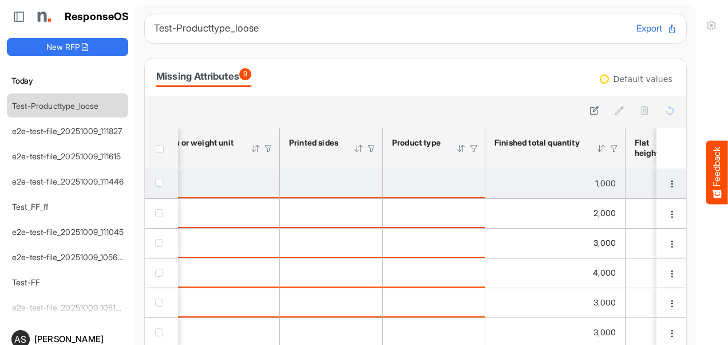
scroll to position [0, 820]
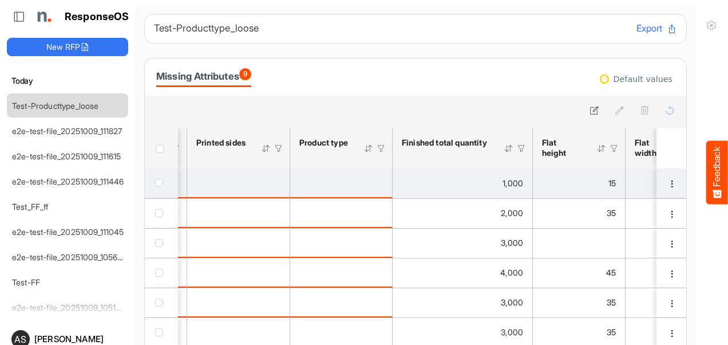
drag, startPoint x: 332, startPoint y: 175, endPoint x: 318, endPoint y: 181, distance: 15.1
click at [318, 181] on div "is template cell Column Header httpsnorthellcomontologiesmapping-rulesproductha…" at bounding box center [341, 182] width 84 height 13
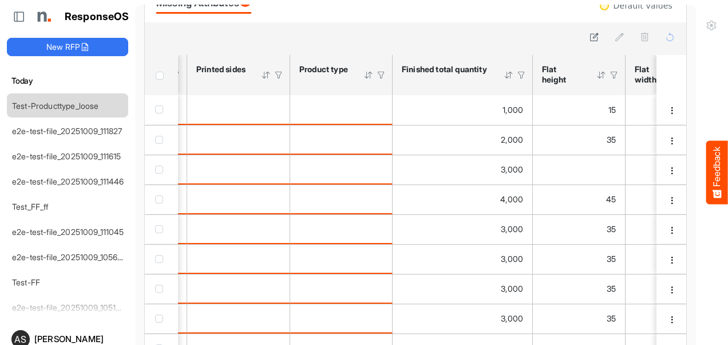
scroll to position [97, 0]
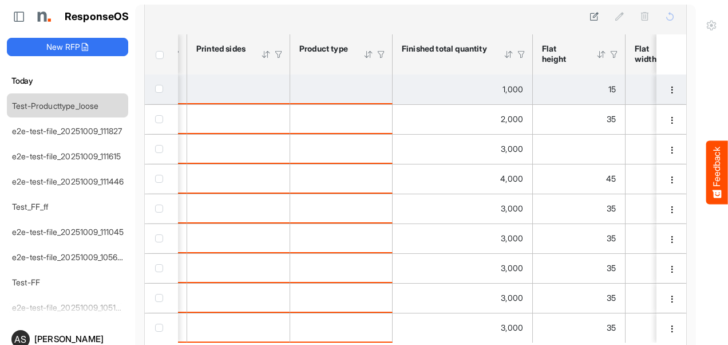
click at [350, 94] on td "is template cell Column Header httpsnorthellcomontologiesmapping-rulesproductha…" at bounding box center [341, 89] width 102 height 30
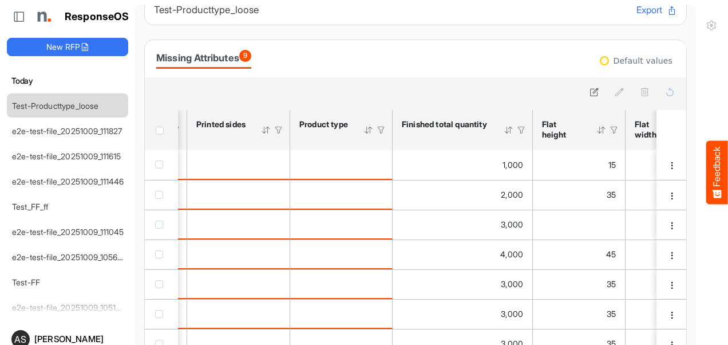
scroll to position [10, 0]
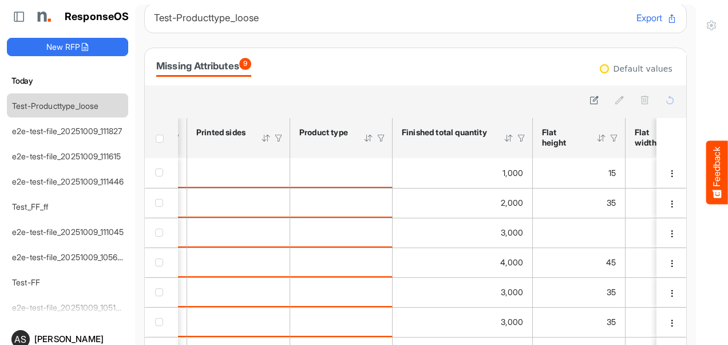
click at [501, 76] on div "Missing Attributes 9" at bounding box center [415, 67] width 519 height 20
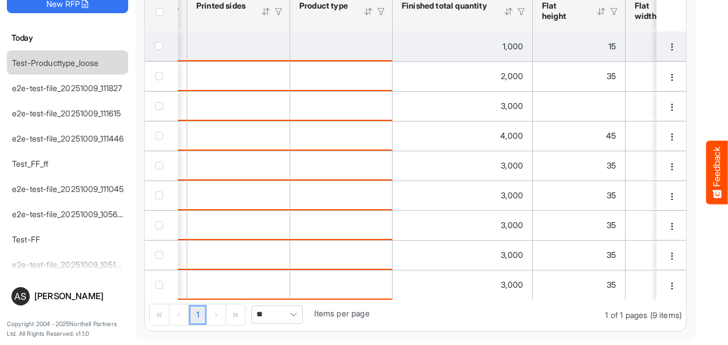
click at [364, 50] on td "is template cell Column Header httpsnorthellcomontologiesmapping-rulesproductha…" at bounding box center [341, 46] width 102 height 30
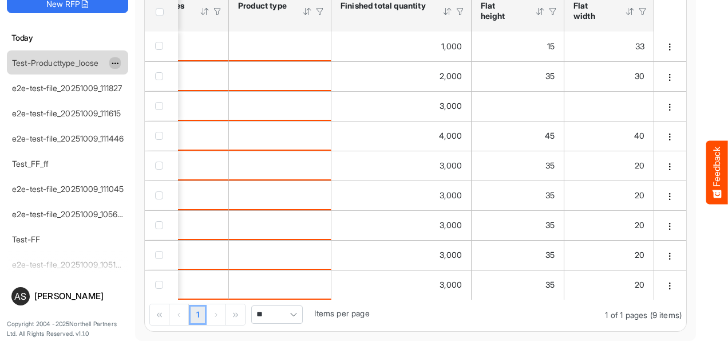
click at [110, 64] on button "dropdownbutton" at bounding box center [114, 62] width 11 height 11
click at [133, 98] on li "Delete" at bounding box center [143, 96] width 69 height 17
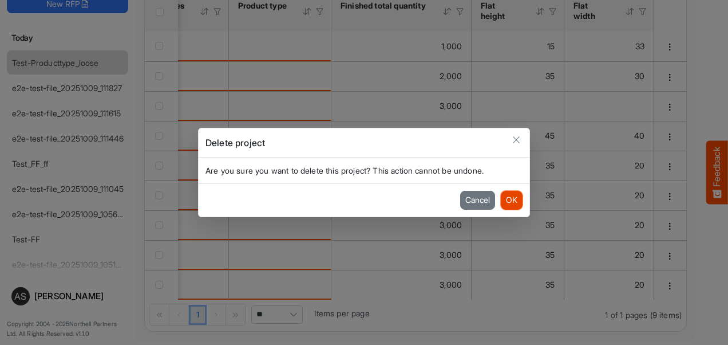
click at [506, 199] on button "OK" at bounding box center [512, 200] width 22 height 18
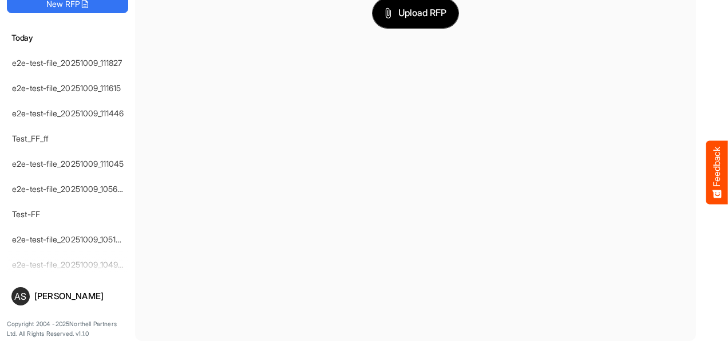
click at [391, 21] on button "Upload RFP" at bounding box center [416, 13] width 86 height 30
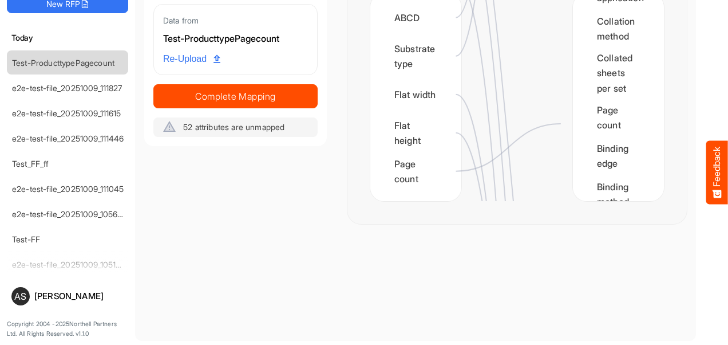
scroll to position [1202, 0]
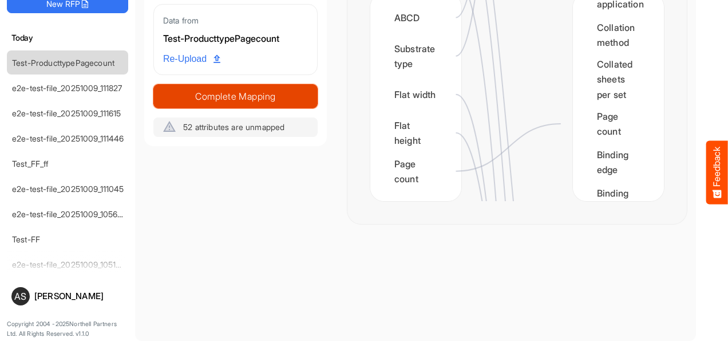
click at [295, 98] on span "Complete Mapping" at bounding box center [235, 96] width 163 height 16
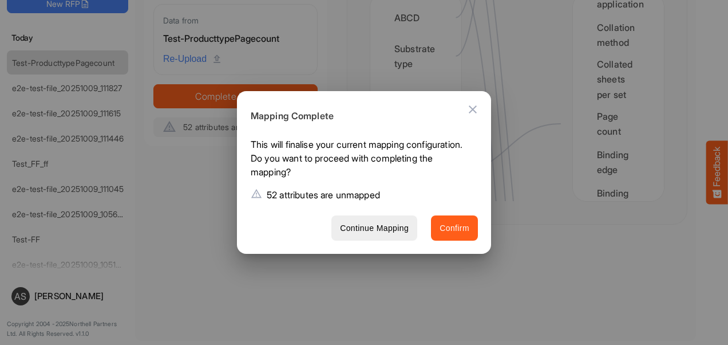
click at [449, 227] on span "Confirm" at bounding box center [455, 228] width 30 height 14
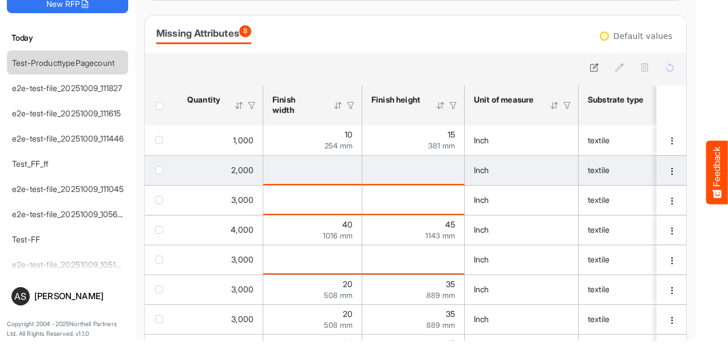
click at [311, 161] on td "is template cell Column Header httpsnorthellcomontologiesmapping-rulesmeasureme…" at bounding box center [312, 170] width 99 height 30
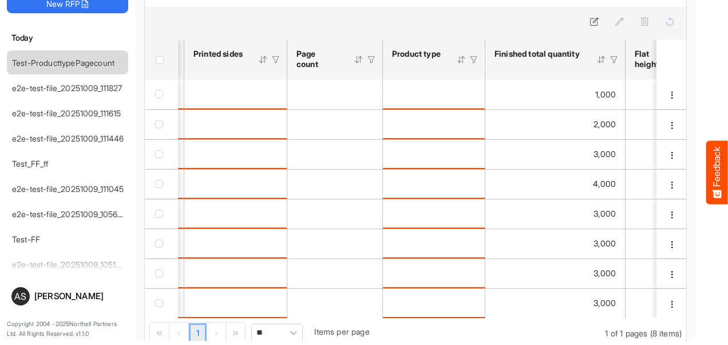
scroll to position [51, 0]
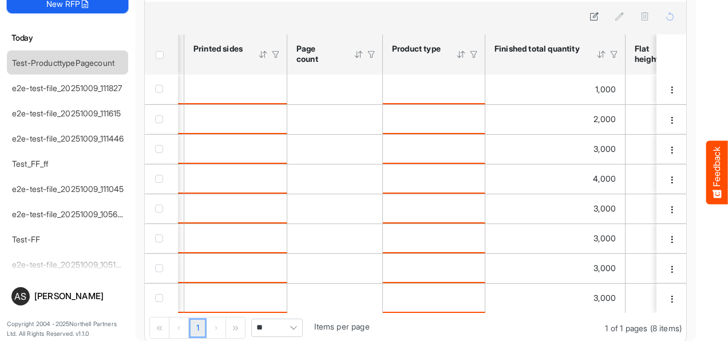
click at [109, 8] on button "New RFP" at bounding box center [67, 4] width 121 height 18
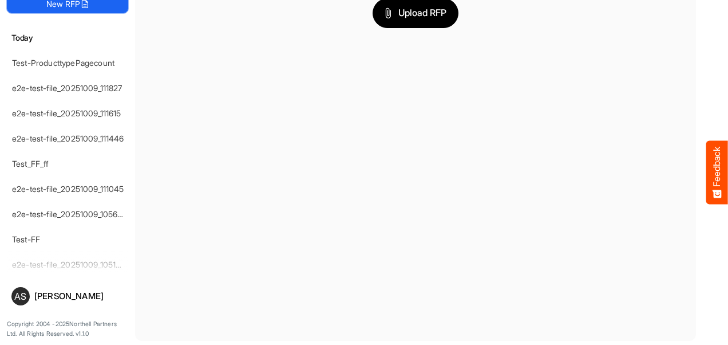
click at [109, 8] on button "New RFP" at bounding box center [67, 4] width 121 height 18
click at [397, 14] on span "Upload RFP" at bounding box center [416, 13] width 62 height 15
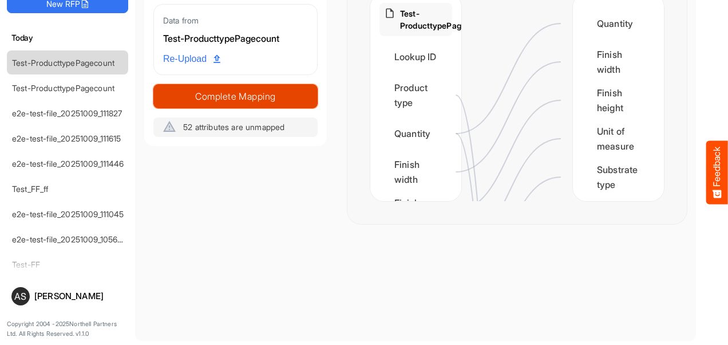
click at [212, 95] on span "Complete Mapping" at bounding box center [235, 96] width 163 height 16
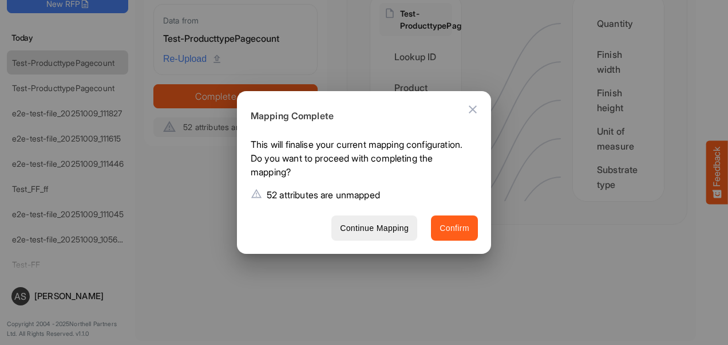
click at [452, 219] on button "Confirm" at bounding box center [454, 228] width 47 height 26
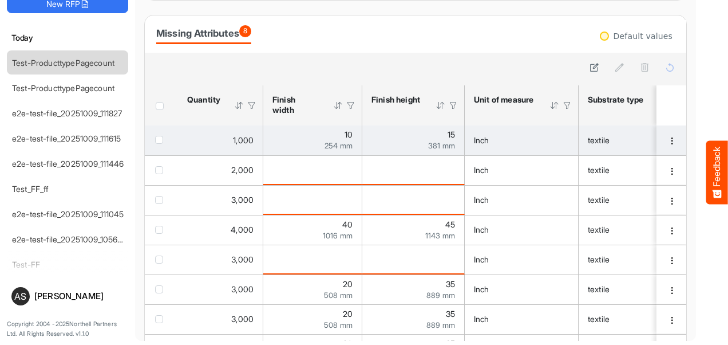
click at [411, 139] on div "15 381 mm" at bounding box center [413, 139] width 84 height 19
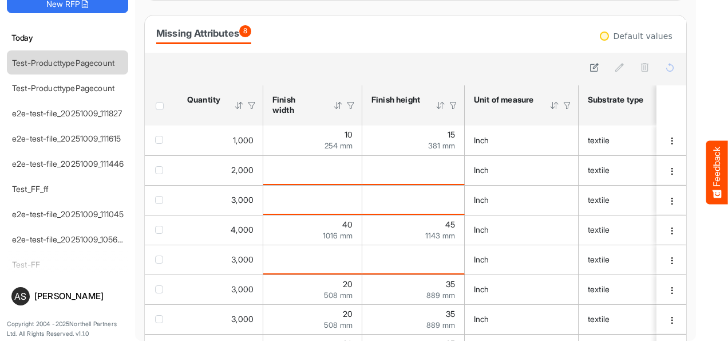
scroll to position [67, 0]
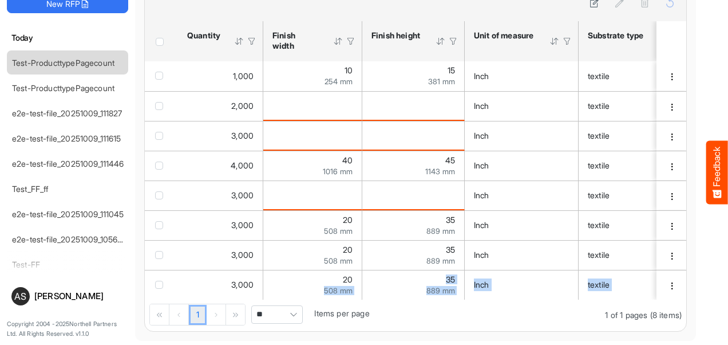
drag, startPoint x: 307, startPoint y: 295, endPoint x: 377, endPoint y: 303, distance: 70.3
click at [377, 303] on div "sfgridicuajbcmchk_header_table Press Enter to sort. Press Alt Down to open filt…" at bounding box center [415, 176] width 541 height 310
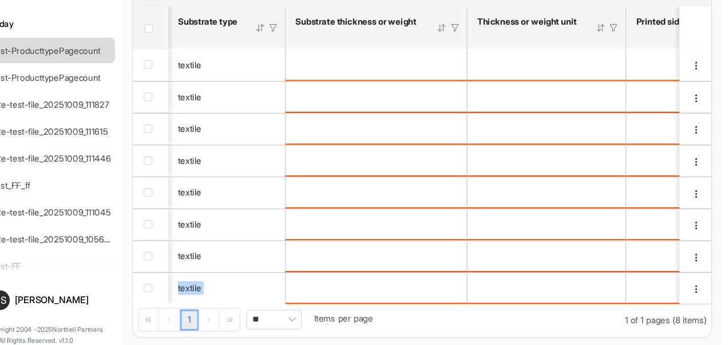
scroll to position [0, 593]
